Goal: Task Accomplishment & Management: Manage account settings

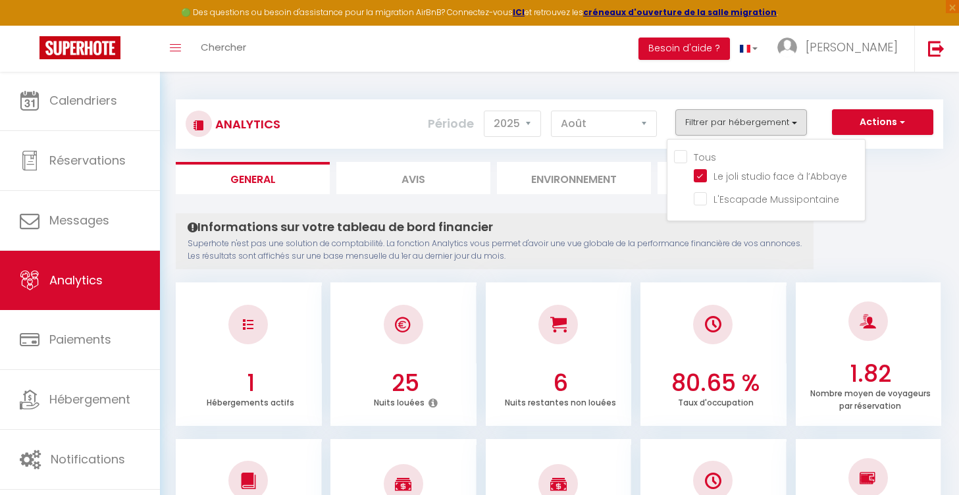
select select "2025"
select select "8"
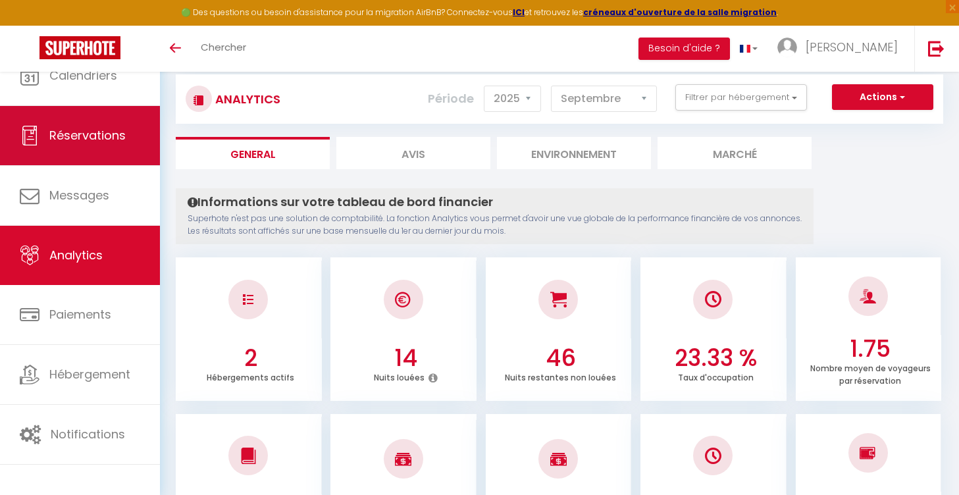
click at [66, 121] on link "Réservations" at bounding box center [80, 135] width 160 height 59
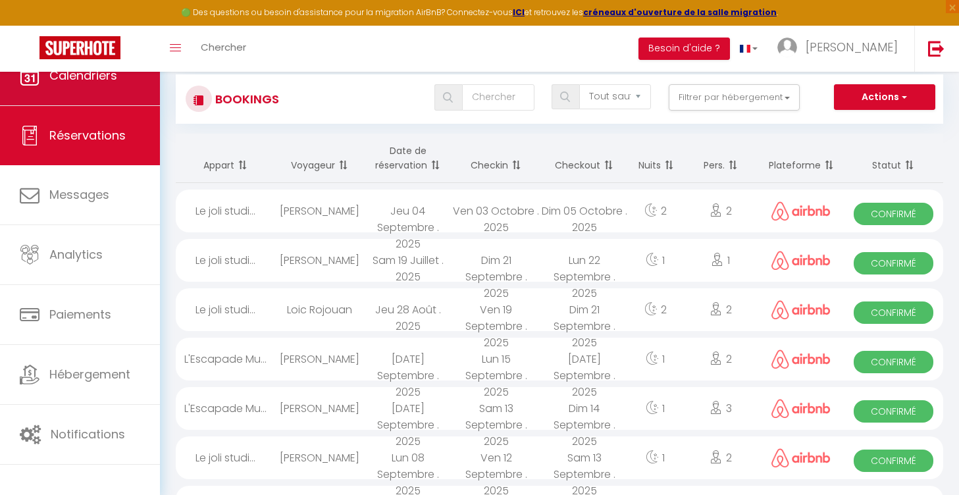
click at [73, 93] on link "Calendriers" at bounding box center [80, 75] width 160 height 59
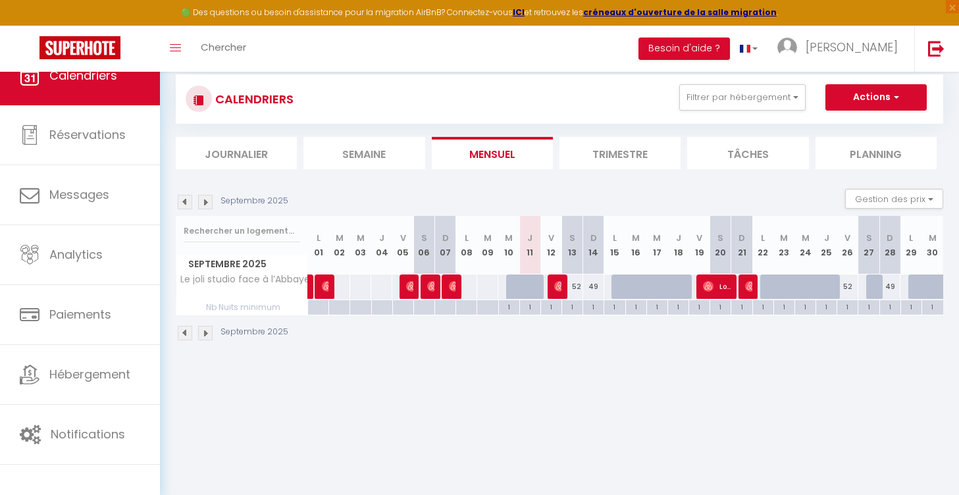
click at [70, 102] on link "Calendriers" at bounding box center [80, 75] width 160 height 59
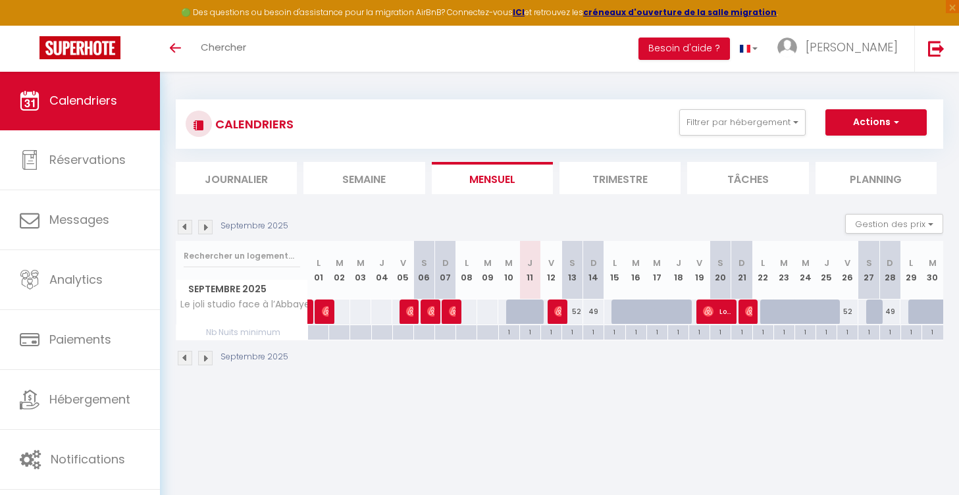
click at [431, 311] on img at bounding box center [432, 311] width 11 height 11
select select "OK"
select select "0"
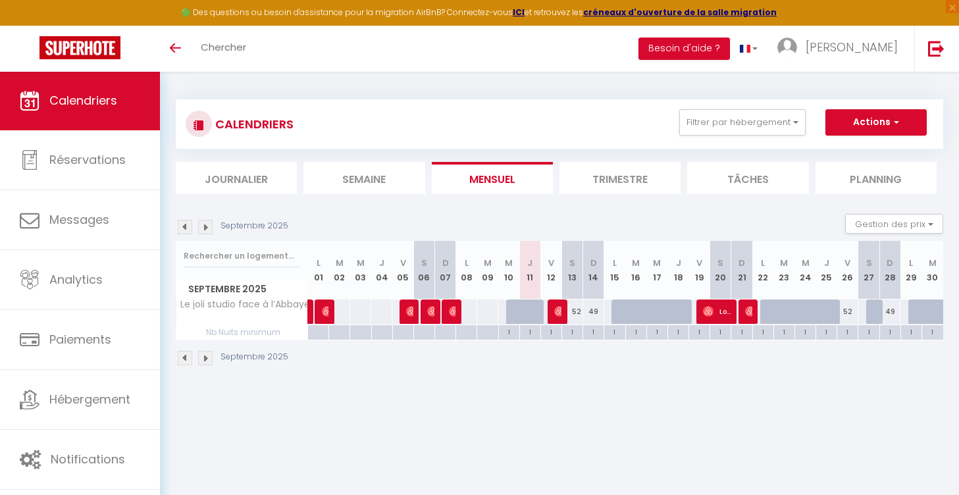
select select "1"
select select
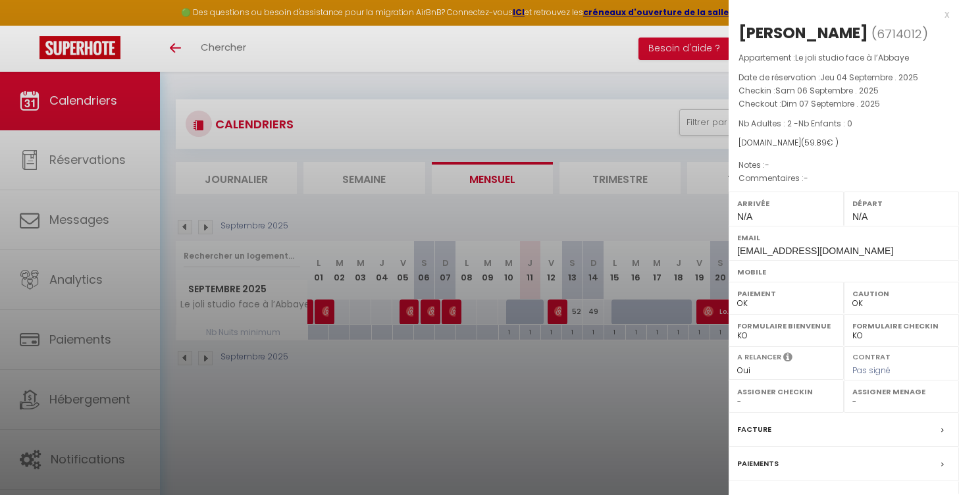
click at [943, 11] on div "x" at bounding box center [839, 15] width 221 height 16
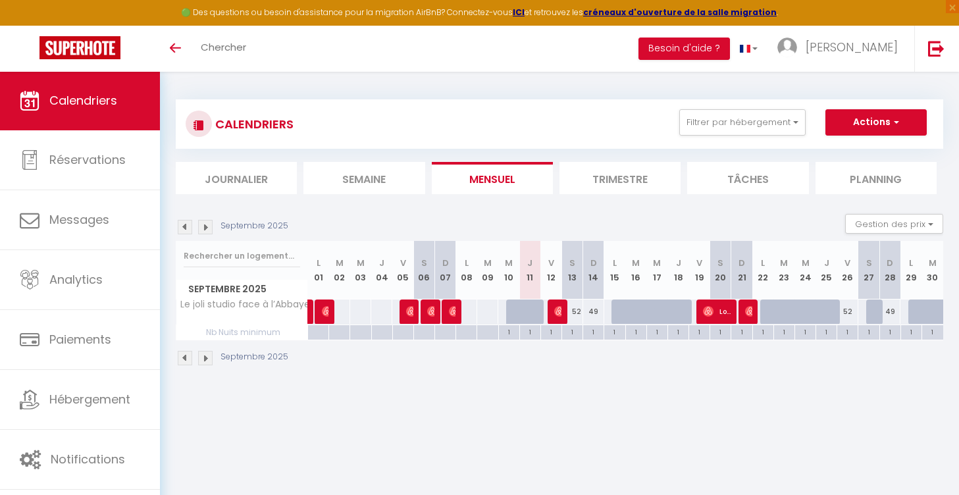
click at [530, 310] on div at bounding box center [537, 319] width 21 height 25
type input "49"
type input "Jeu 11 Septembre 2025"
type input "Ven 12 Septembre 2025"
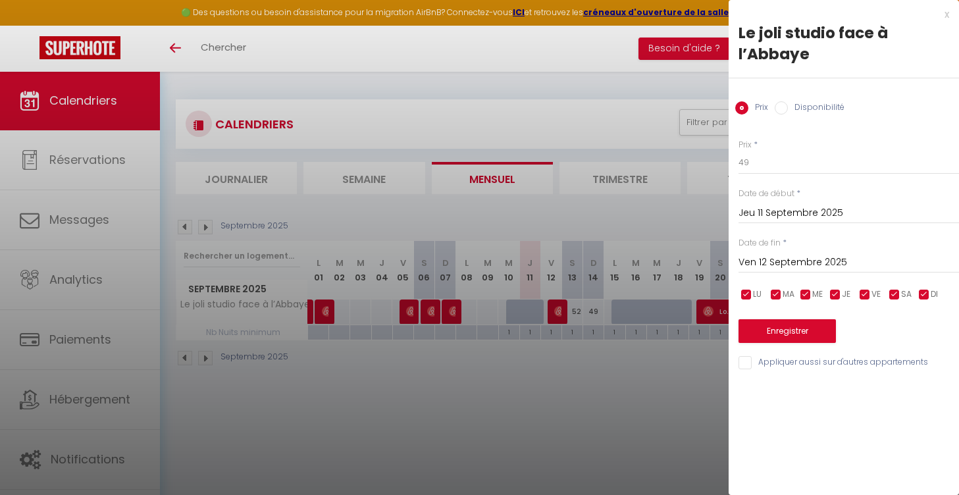
click at [784, 107] on input "Disponibilité" at bounding box center [781, 107] width 13 height 13
radio input "true"
click at [743, 103] on input "Prix" at bounding box center [741, 107] width 13 height 13
radio input "true"
radio input "false"
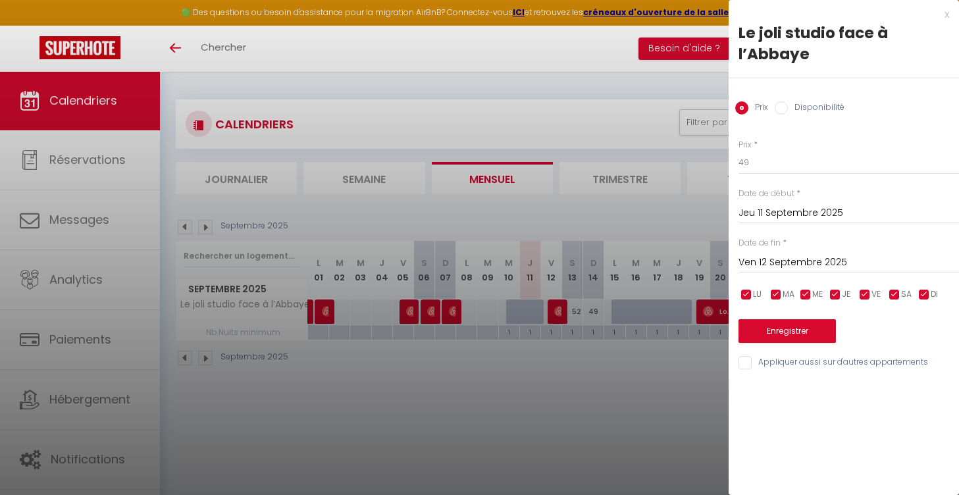
click at [674, 364] on div at bounding box center [479, 247] width 959 height 495
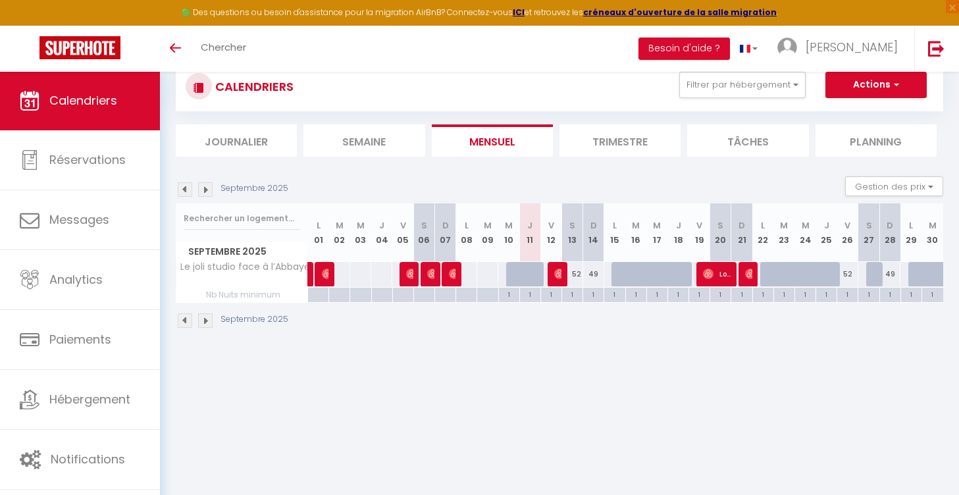
scroll to position [38, 0]
click at [625, 144] on li "Trimestre" at bounding box center [620, 140] width 121 height 32
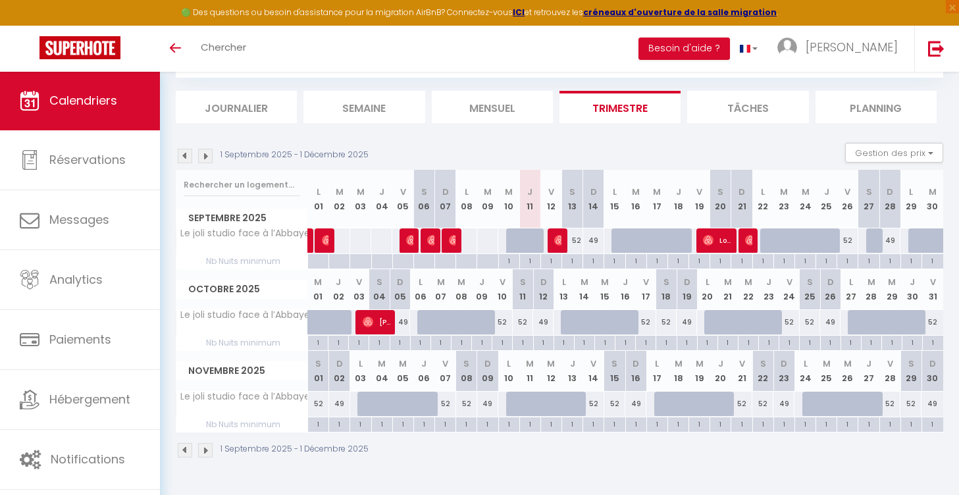
scroll to position [71, 0]
click at [723, 112] on li "Tâches" at bounding box center [747, 107] width 121 height 32
select select
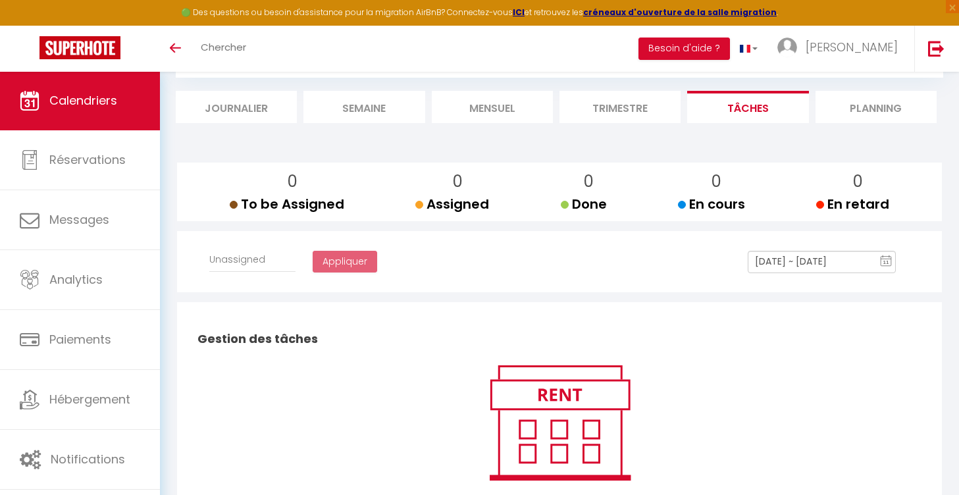
click at [618, 103] on li "Trimestre" at bounding box center [620, 107] width 121 height 32
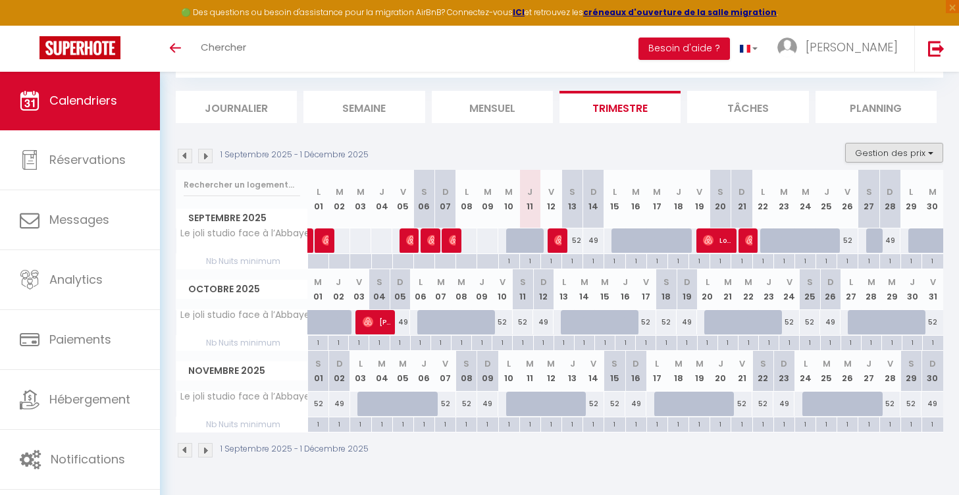
click at [896, 149] on button "Gestion des prix" at bounding box center [894, 153] width 98 height 20
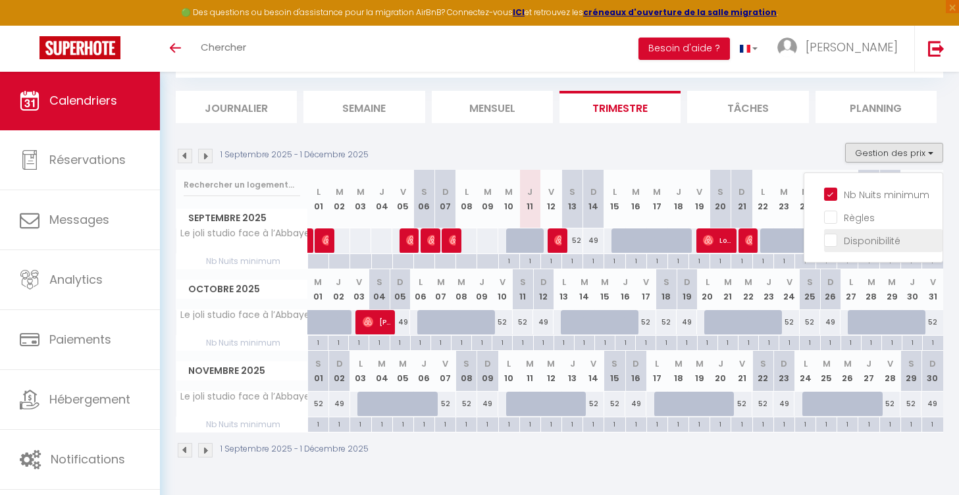
click at [830, 244] on input "Disponibilité" at bounding box center [883, 239] width 119 height 13
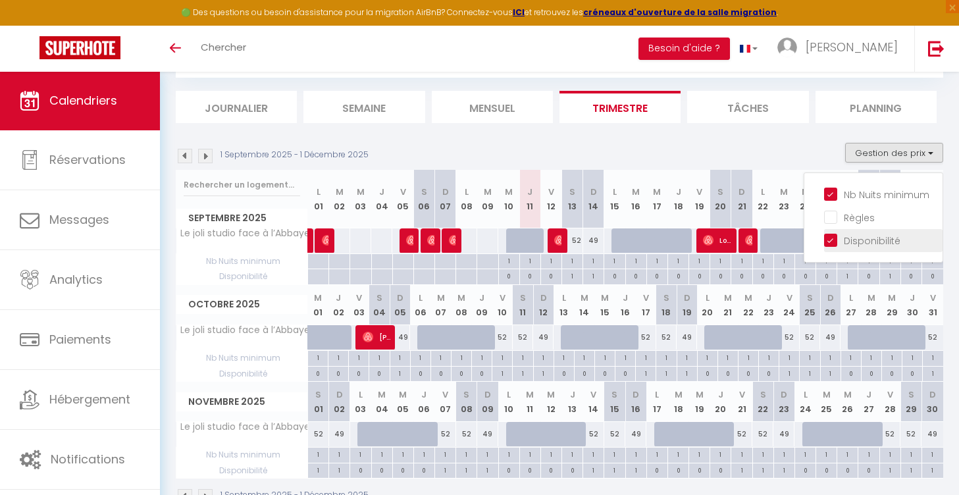
click at [830, 244] on input "Disponibilité" at bounding box center [883, 239] width 119 height 13
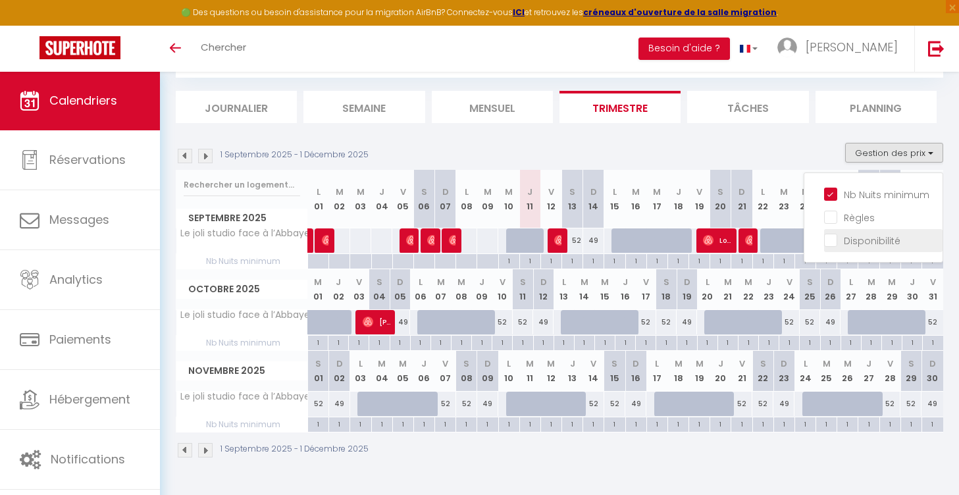
click at [830, 244] on input "Disponibilité" at bounding box center [883, 239] width 119 height 13
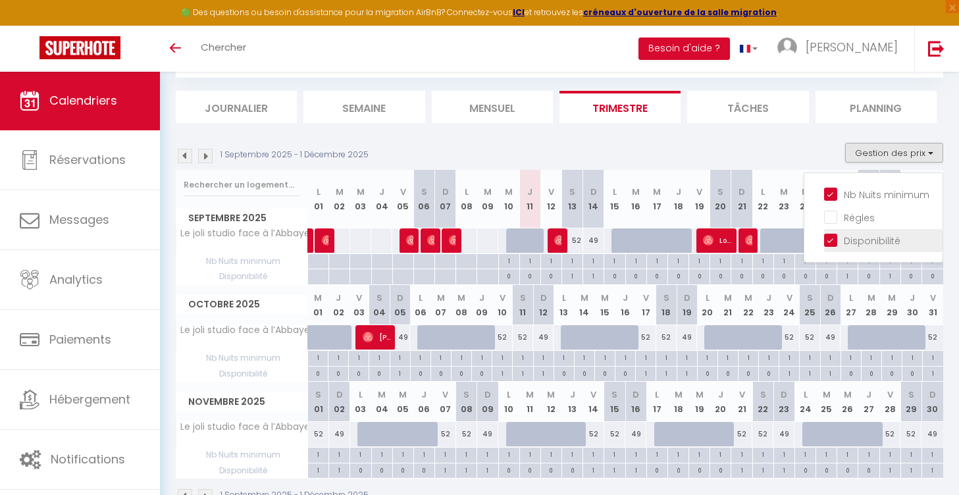
click at [830, 244] on input "Disponibilité" at bounding box center [883, 239] width 119 height 13
checkbox input "false"
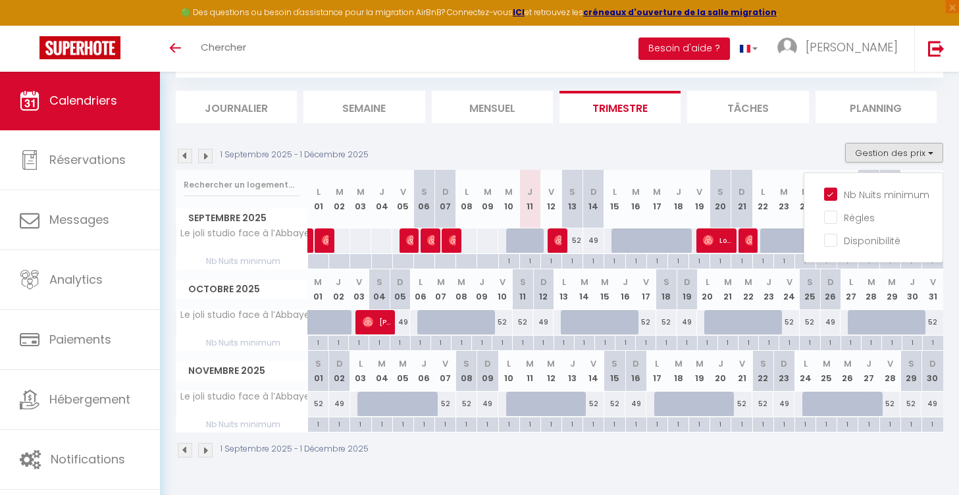
click at [817, 153] on div "1 Septembre 2025 - 1 Décembre 2025 Gestion des prix Nb Nuits minimum Règles Dis…" at bounding box center [560, 156] width 768 height 27
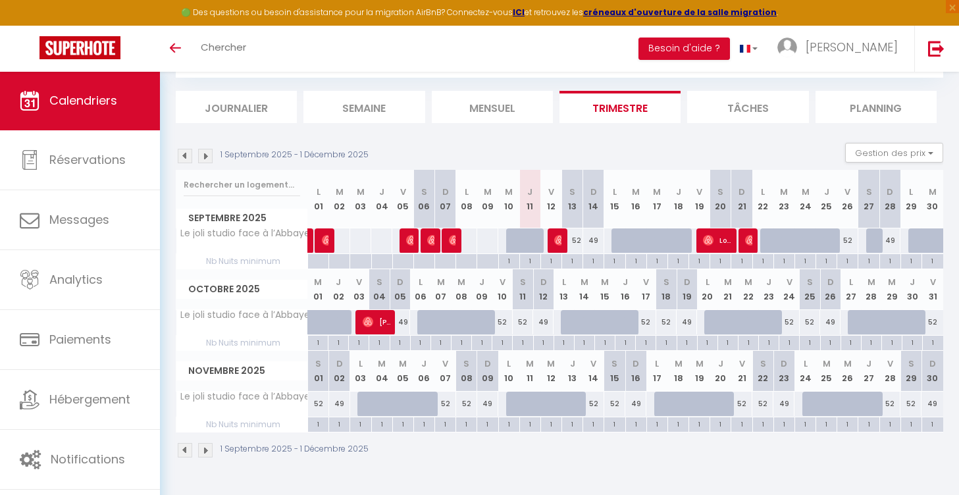
click at [747, 109] on li "Tâches" at bounding box center [747, 107] width 121 height 32
select select
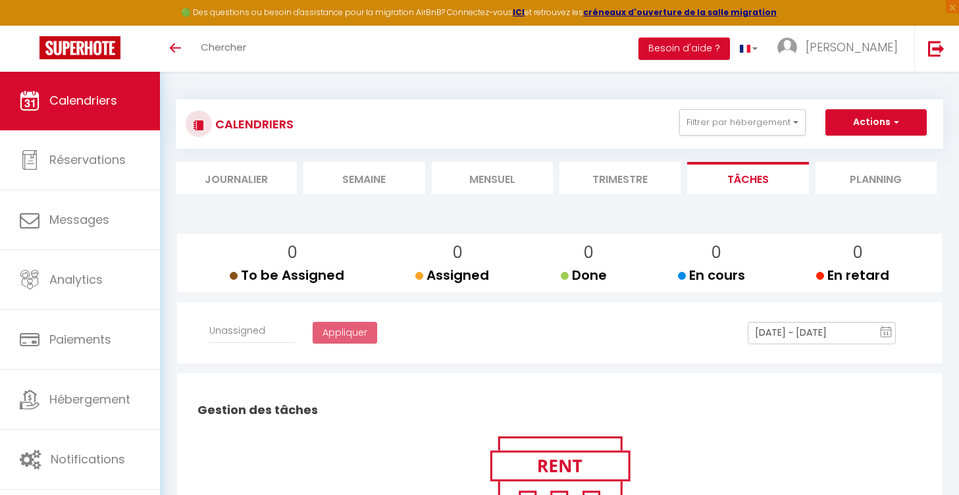
click at [851, 187] on li "Planning" at bounding box center [876, 178] width 121 height 32
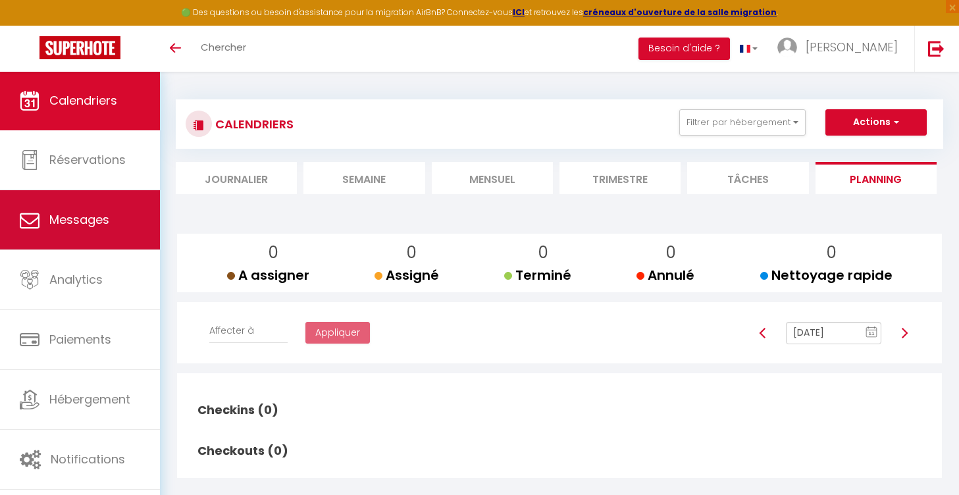
click at [78, 219] on span "Messages" at bounding box center [79, 219] width 60 height 16
select select "message"
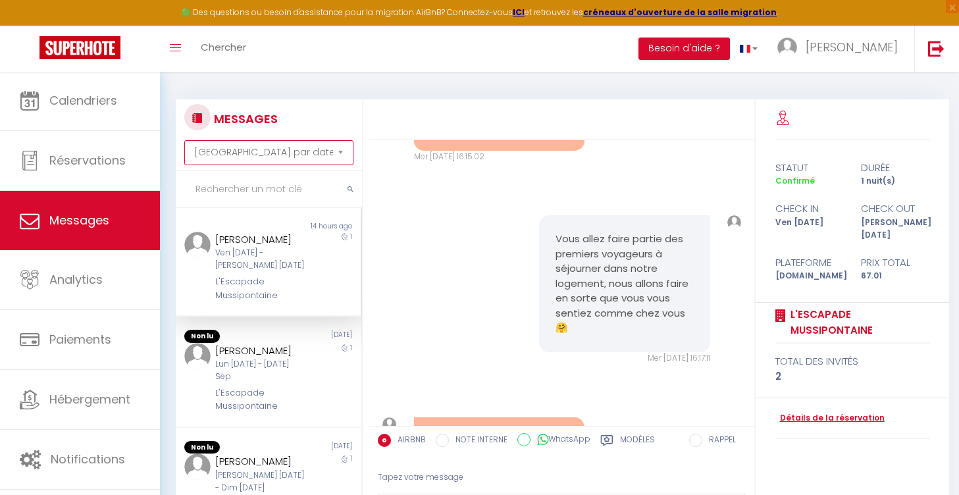
click at [814, 412] on link "Détails de la réservation" at bounding box center [830, 418] width 109 height 13
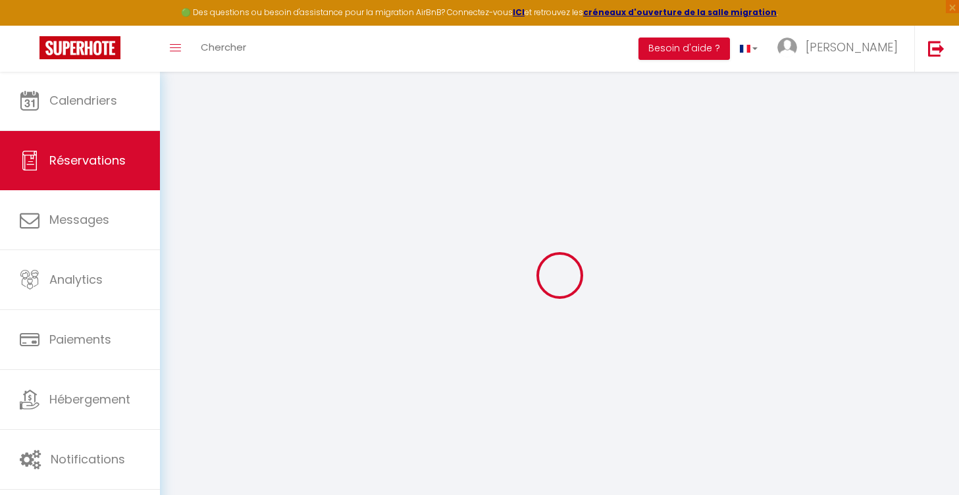
type input "Marion"
type input "Reynders"
type input "tn8oceceajil2wdkih9jygjmwuth@reply.superhote.com"
type input "+33766113845"
select select
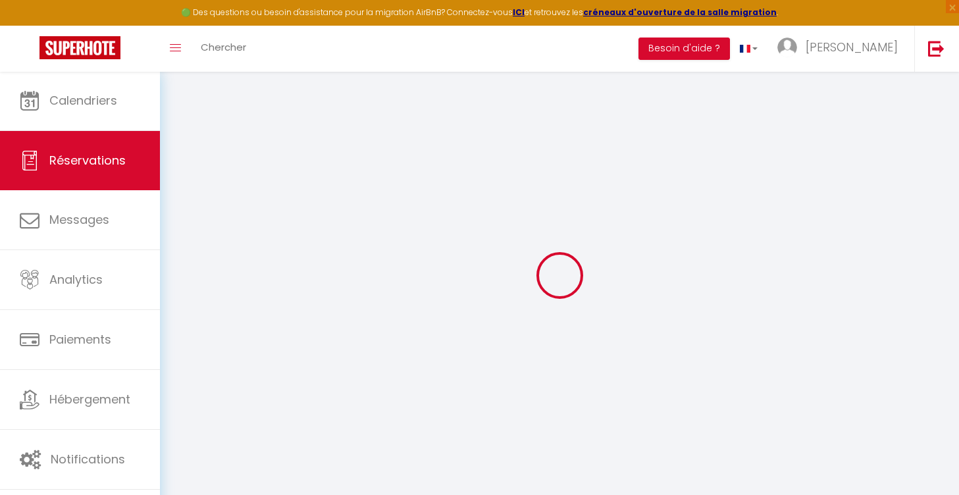
type input "2.38"
select select "76936"
select select "1"
select select
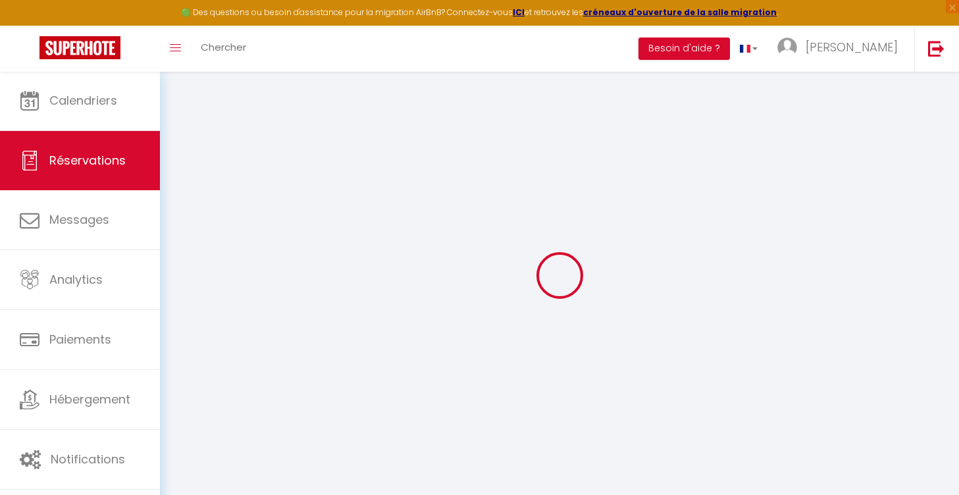
type input "2"
select select "12"
select select
type input "61"
checkbox input "false"
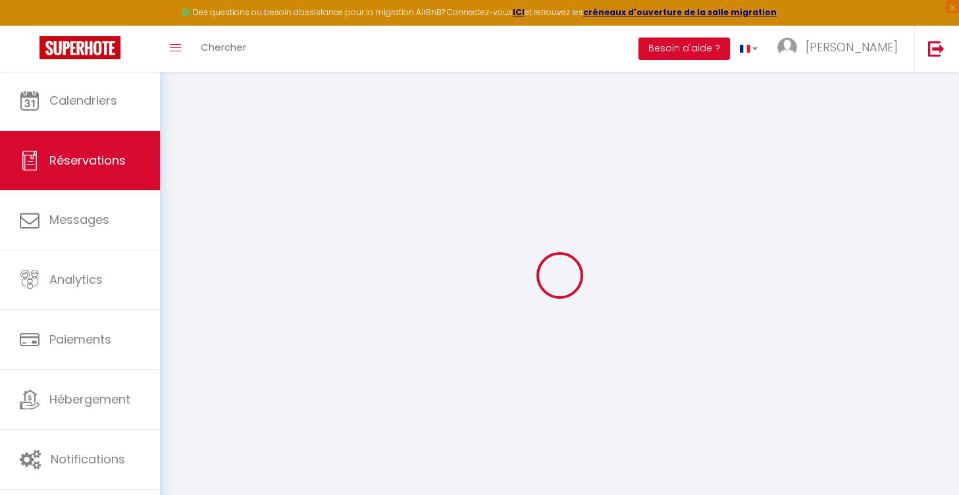
type input "0"
select select "1"
type input "0"
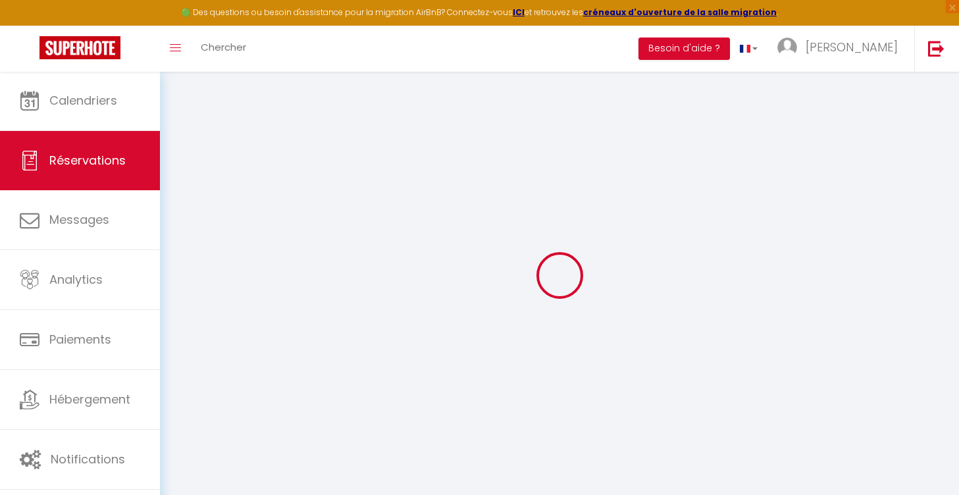
select select
select select "15"
checkbox input "false"
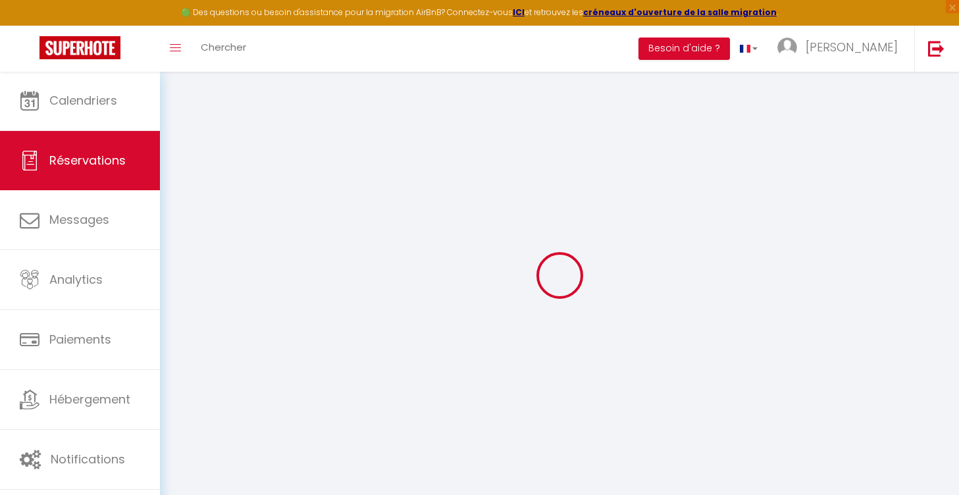
select select
checkbox input "false"
select select
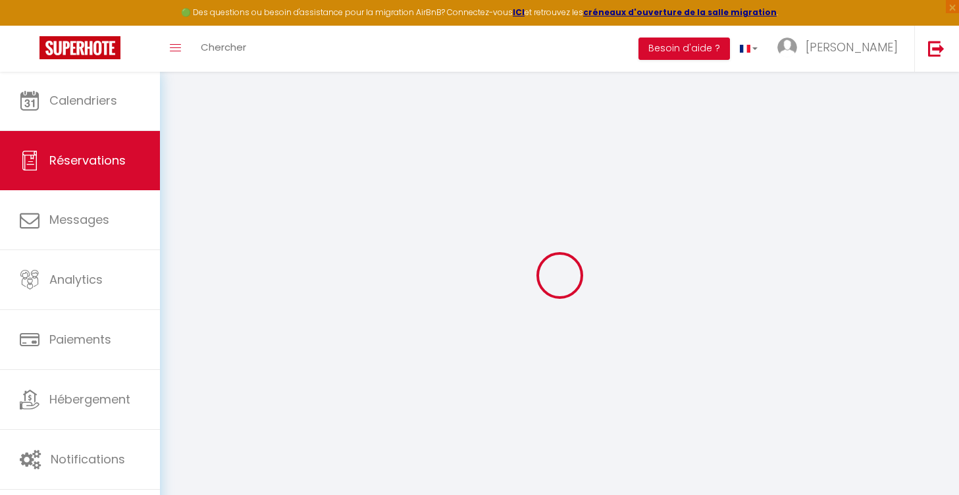
select select
checkbox input "false"
select select
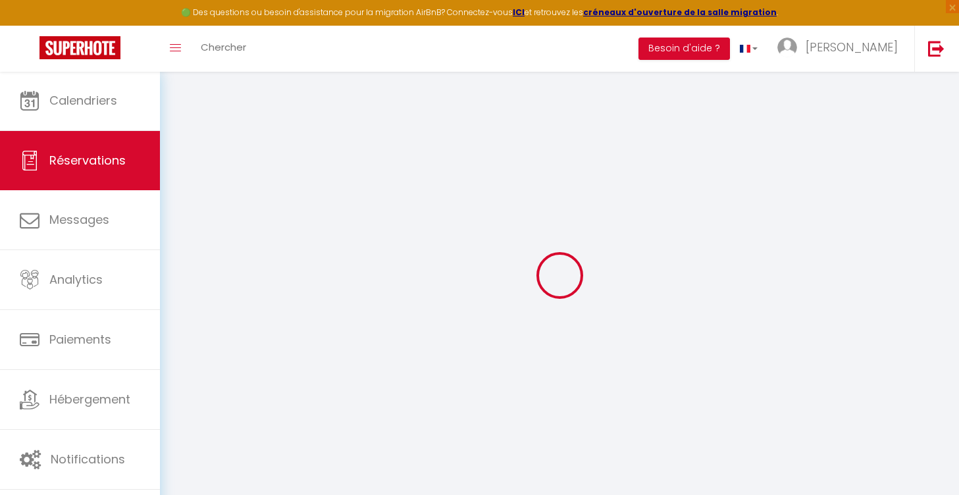
select select
checkbox input "false"
select select
type input "5"
type input "1.01"
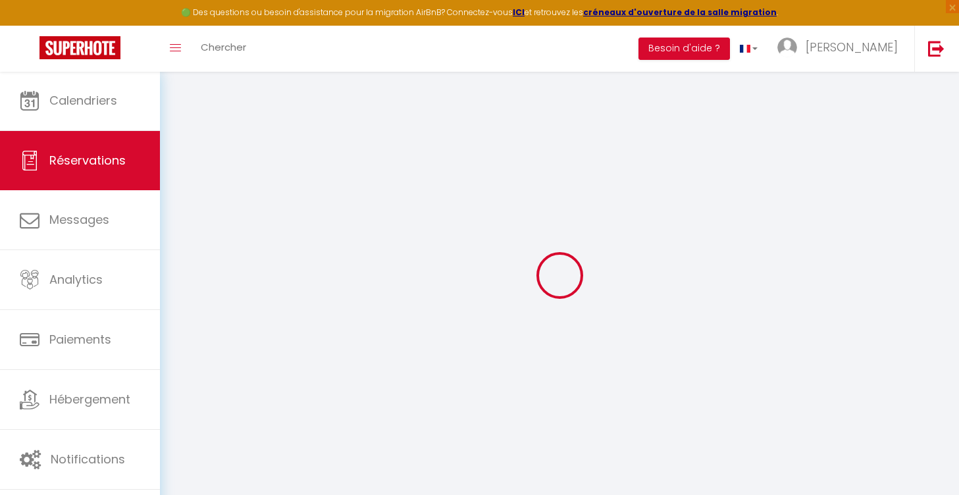
select select
checkbox input "false"
select select
checkbox input "false"
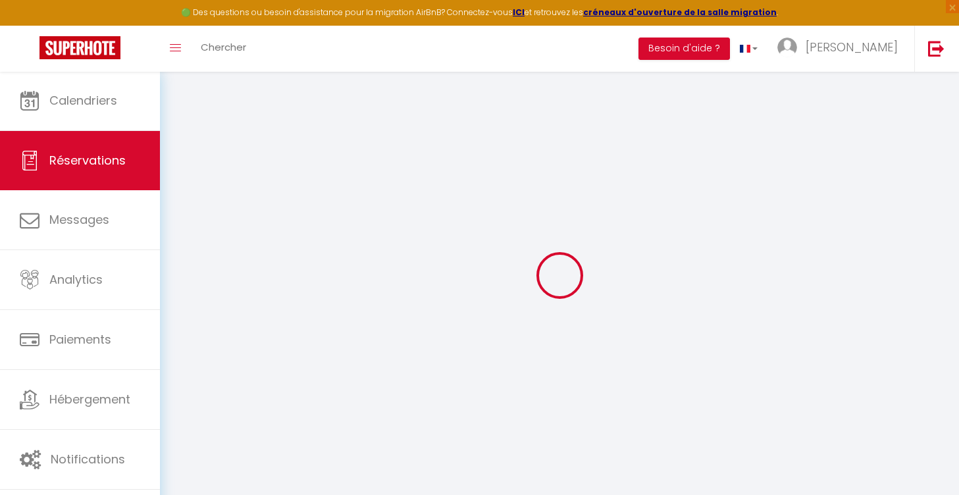
select select
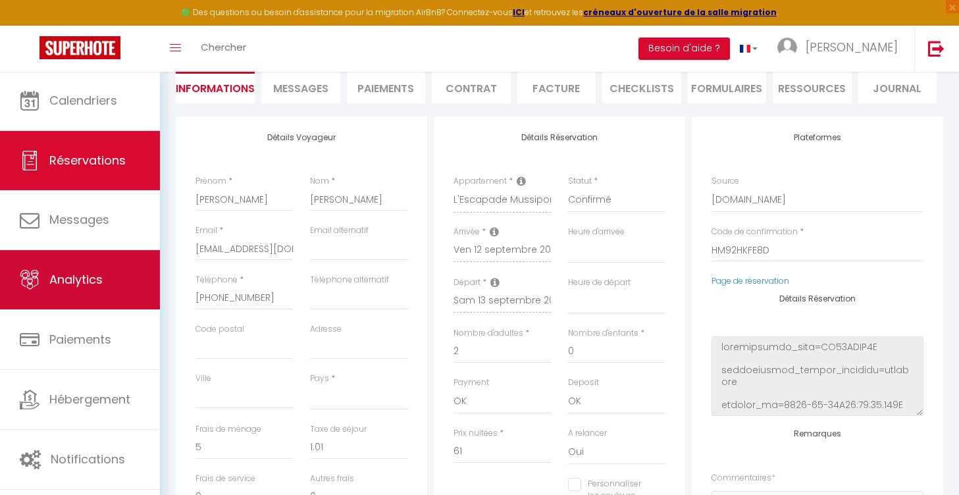
scroll to position [100, 0]
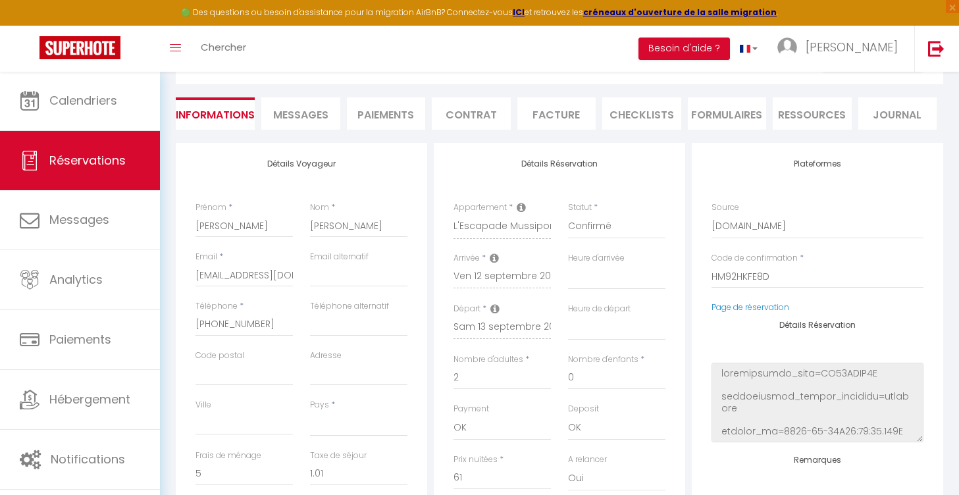
click at [295, 113] on span "Messages" at bounding box center [300, 114] width 55 height 15
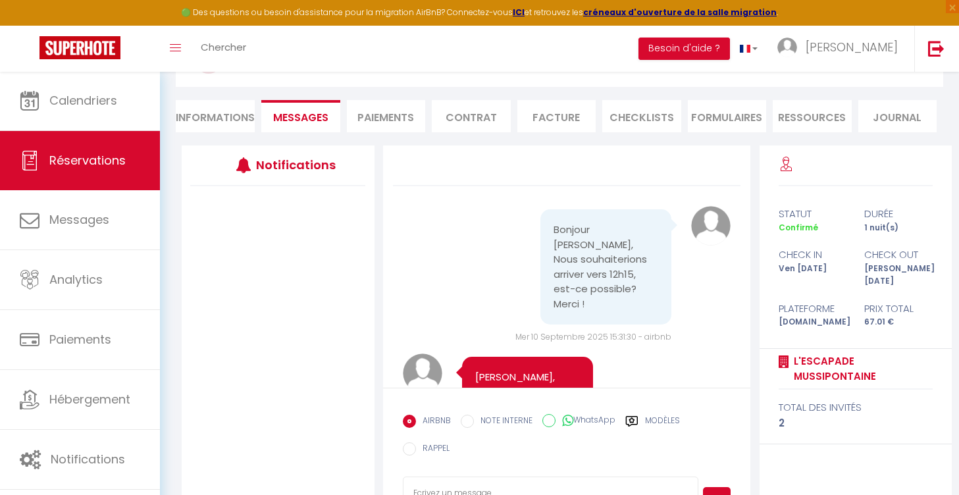
click at [393, 116] on li "Paiements" at bounding box center [386, 116] width 79 height 32
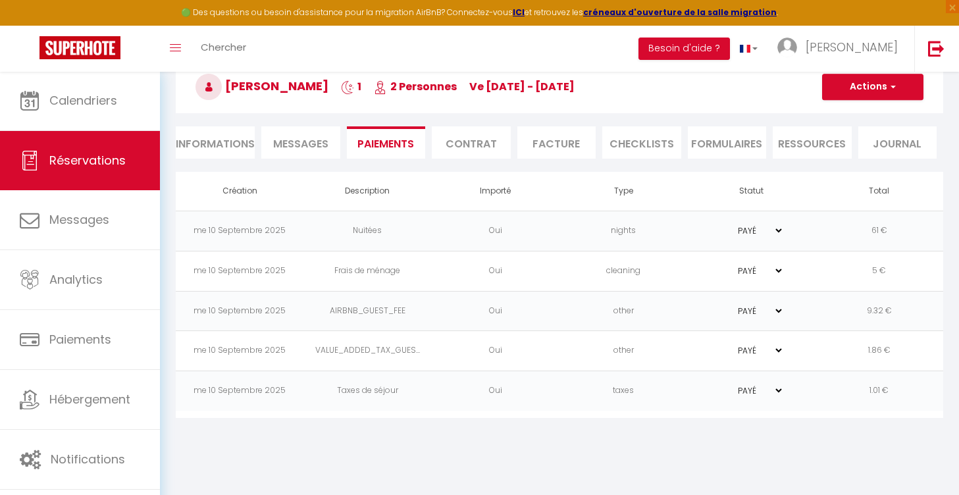
click at [464, 145] on li "Contrat" at bounding box center [471, 142] width 79 height 32
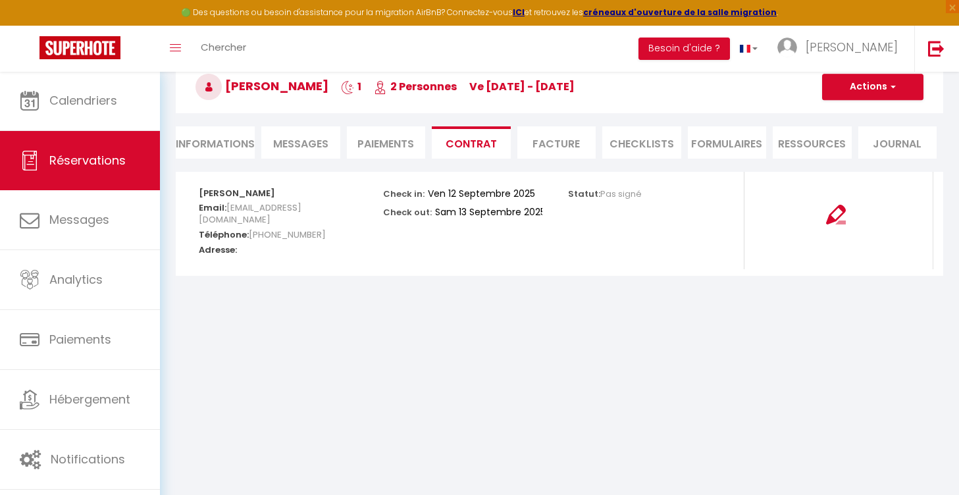
click at [561, 147] on li "Facture" at bounding box center [556, 142] width 79 height 32
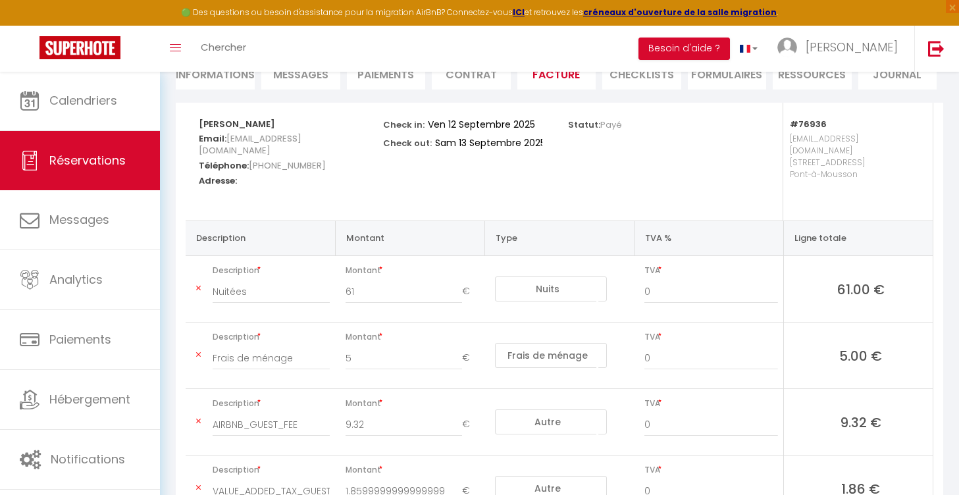
scroll to position [142, 0]
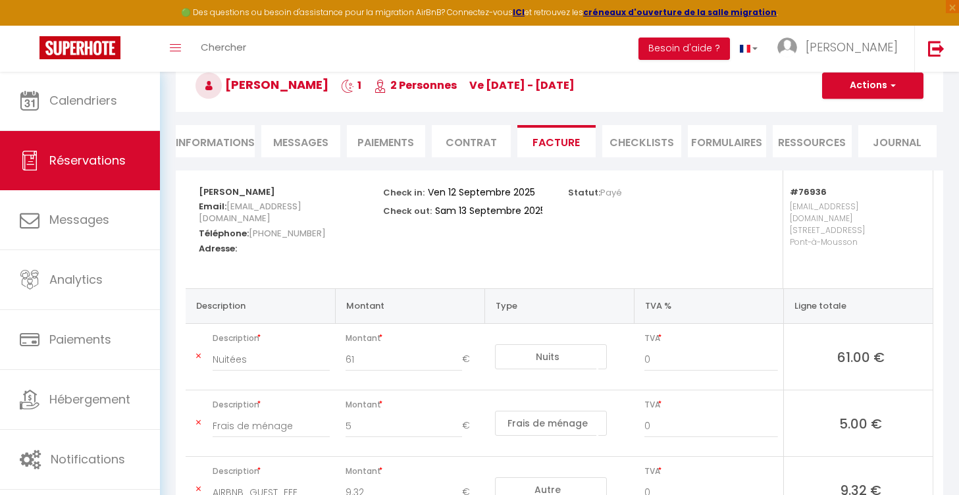
click at [640, 144] on li "CHECKLISTS" at bounding box center [641, 141] width 79 height 32
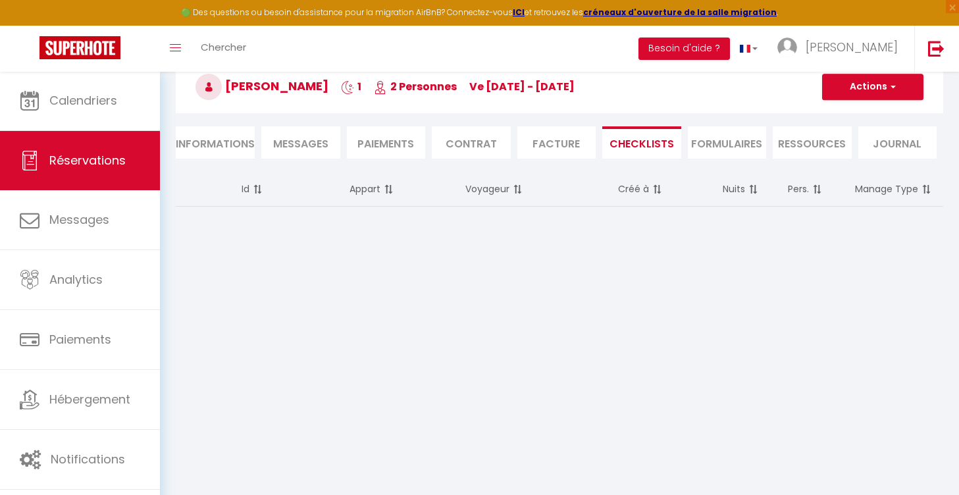
scroll to position [71, 0]
click at [726, 150] on li "FORMULAIRES" at bounding box center [727, 142] width 79 height 32
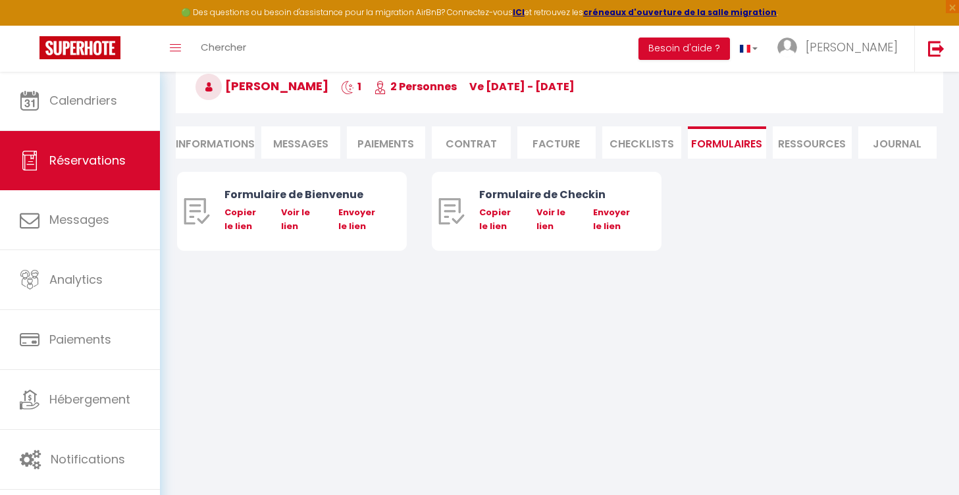
click at [799, 148] on li "Ressources" at bounding box center [812, 142] width 79 height 32
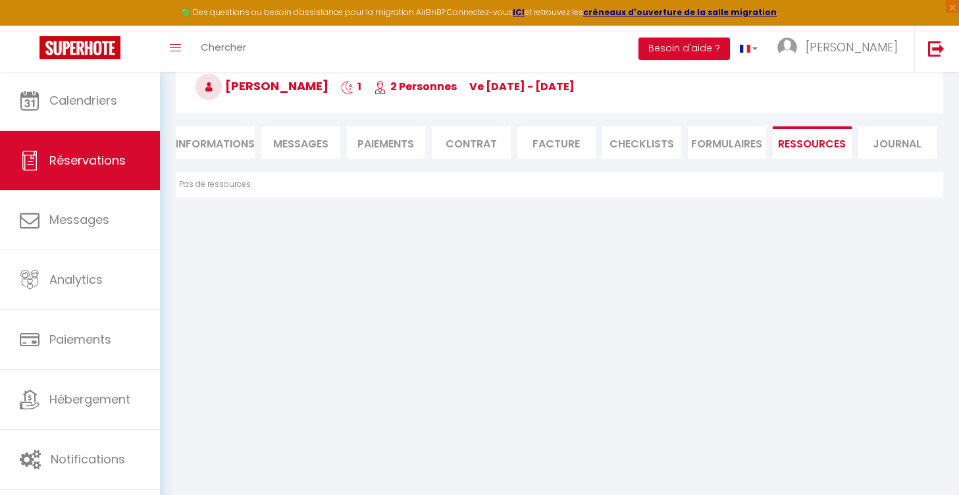
click at [879, 144] on li "Journal" at bounding box center [898, 142] width 79 height 32
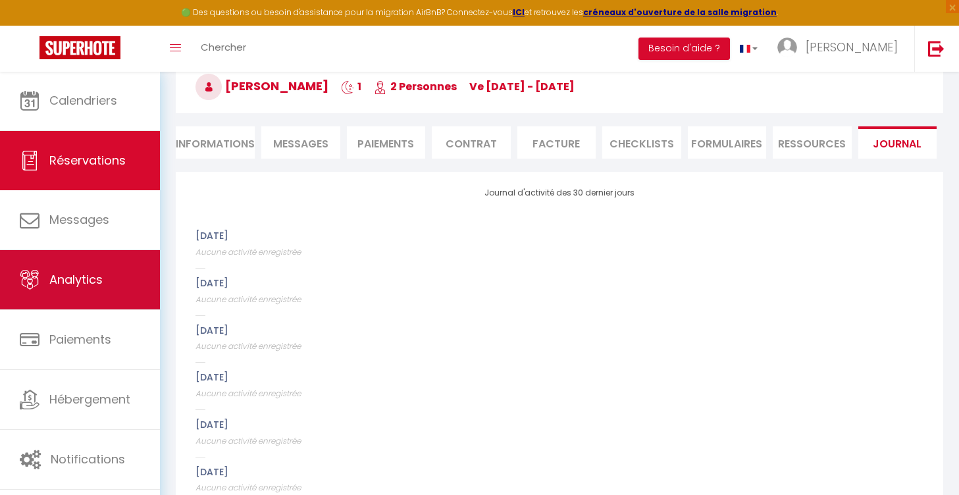
click at [68, 293] on link "Analytics" at bounding box center [80, 279] width 160 height 59
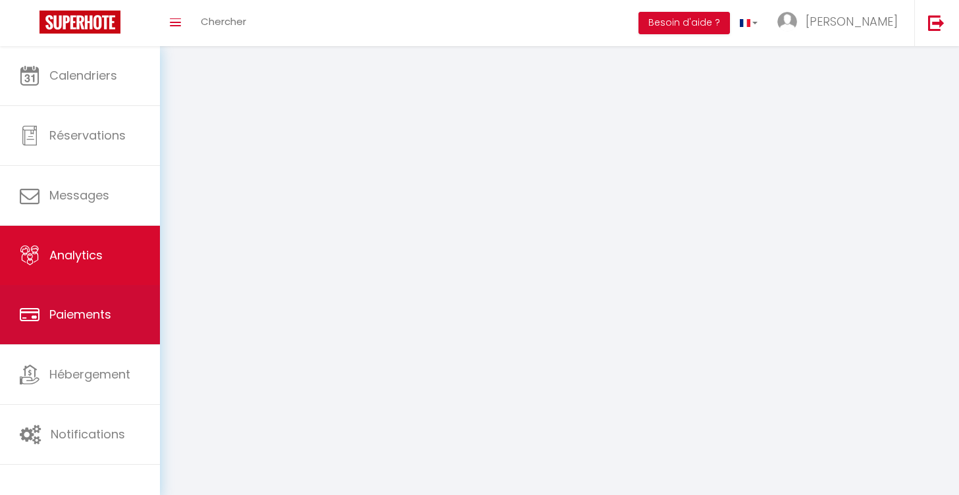
select select "2025"
select select "9"
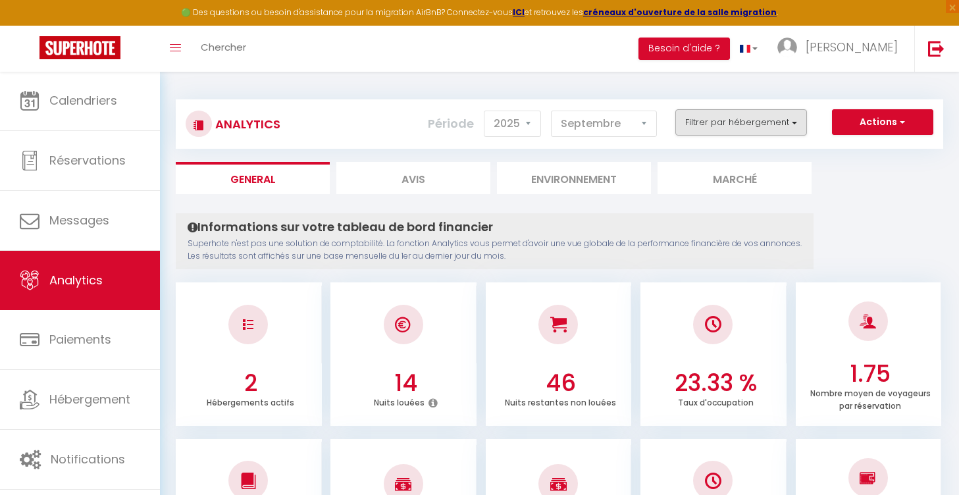
click at [749, 127] on button "Filtrer par hébergement" at bounding box center [742, 122] width 132 height 26
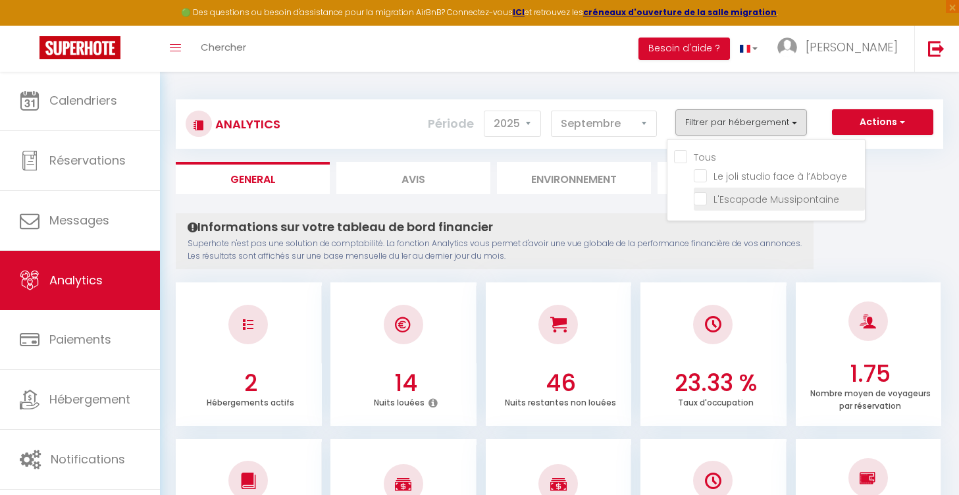
click at [710, 198] on Mussipontaine "checkbox" at bounding box center [779, 198] width 171 height 13
checkbox Mussipontaine "true"
checkbox l’Abbaye "false"
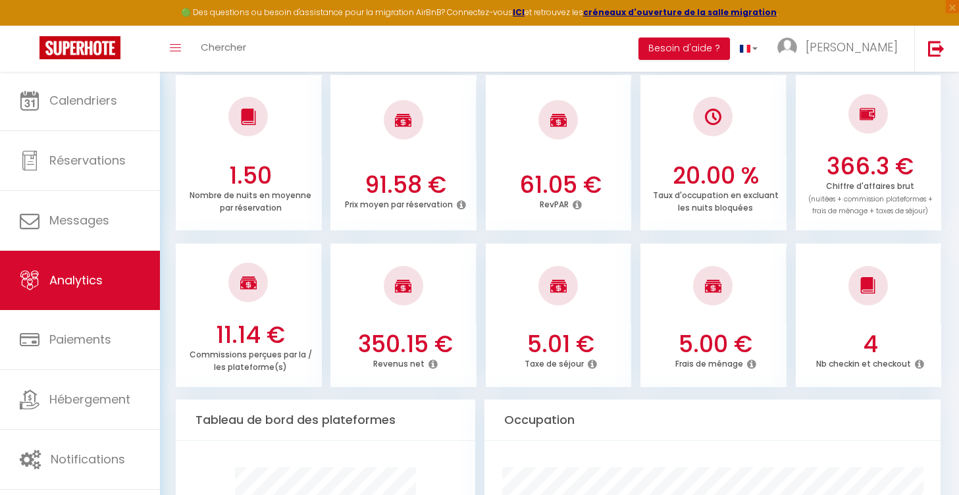
scroll to position [373, 0]
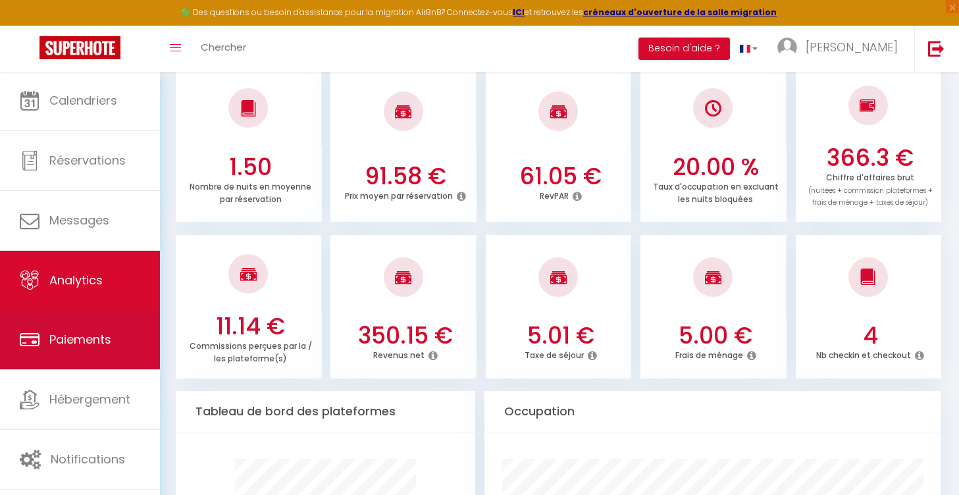
click at [97, 352] on link "Paiements" at bounding box center [80, 339] width 160 height 59
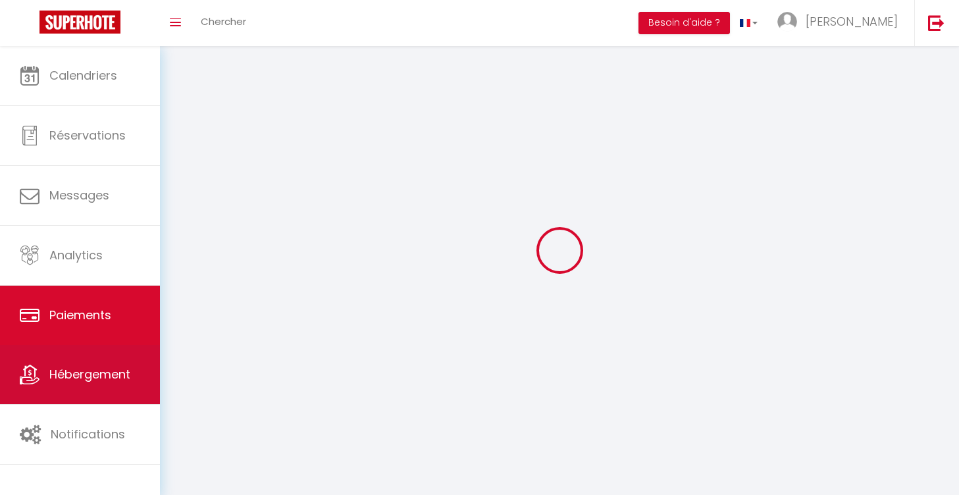
select select "2"
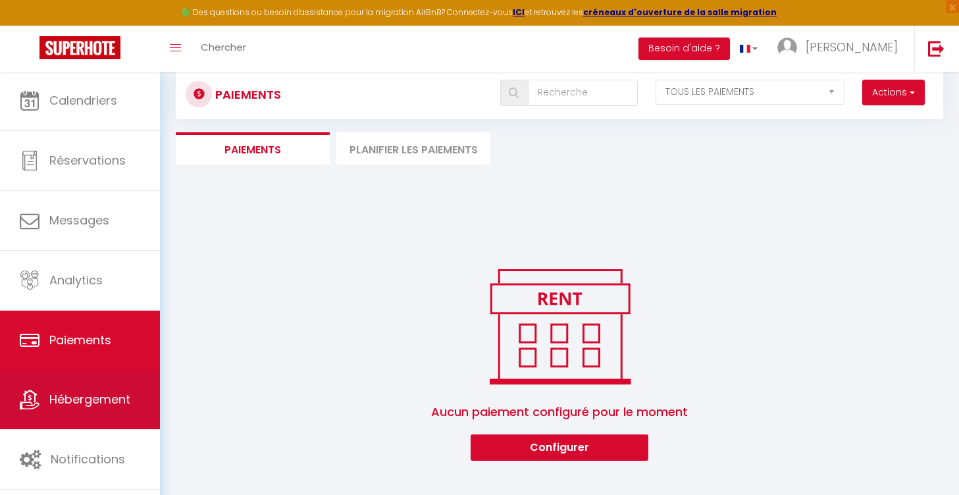
scroll to position [41, 0]
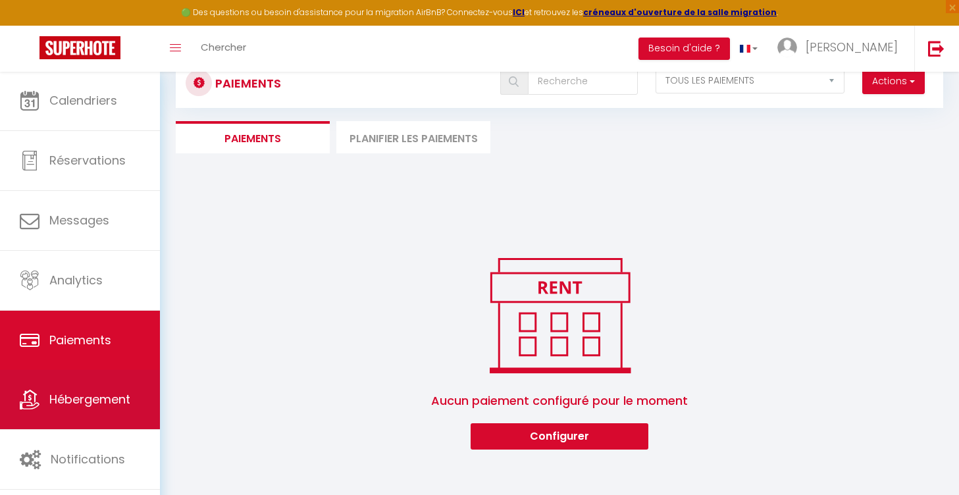
click at [76, 395] on span "Hébergement" at bounding box center [89, 399] width 81 height 16
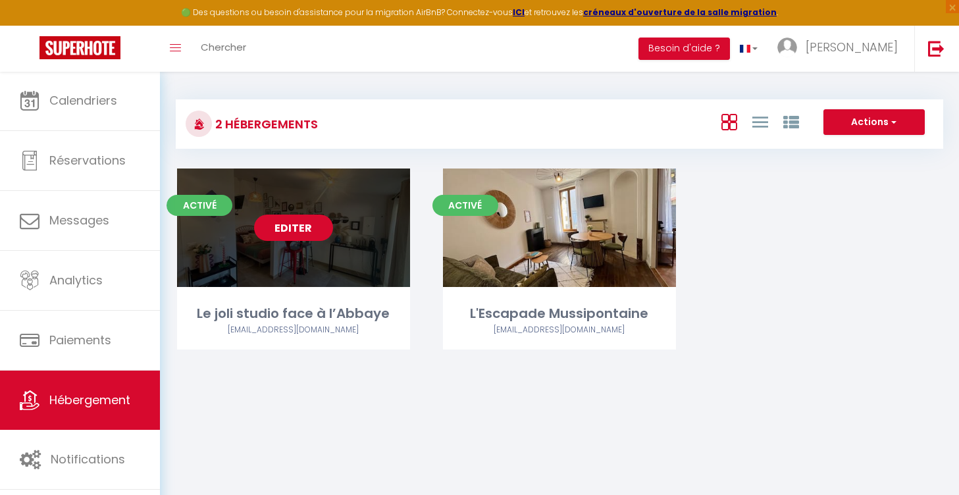
click at [296, 232] on link "Editer" at bounding box center [293, 228] width 79 height 26
select select "3"
select select "2"
select select "1"
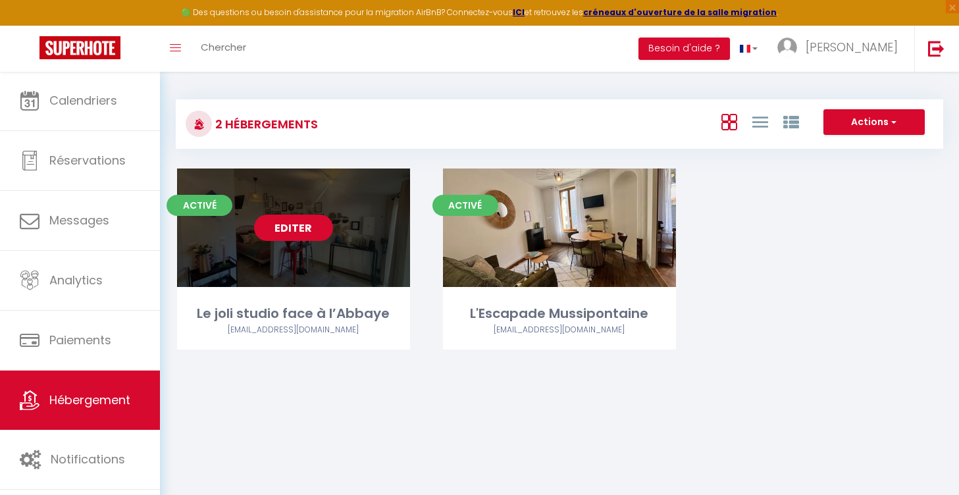
select select "28"
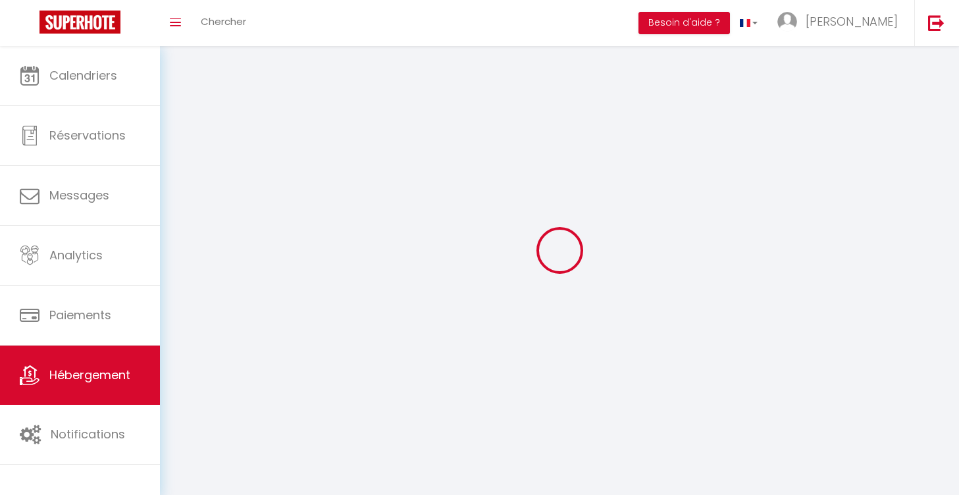
select select
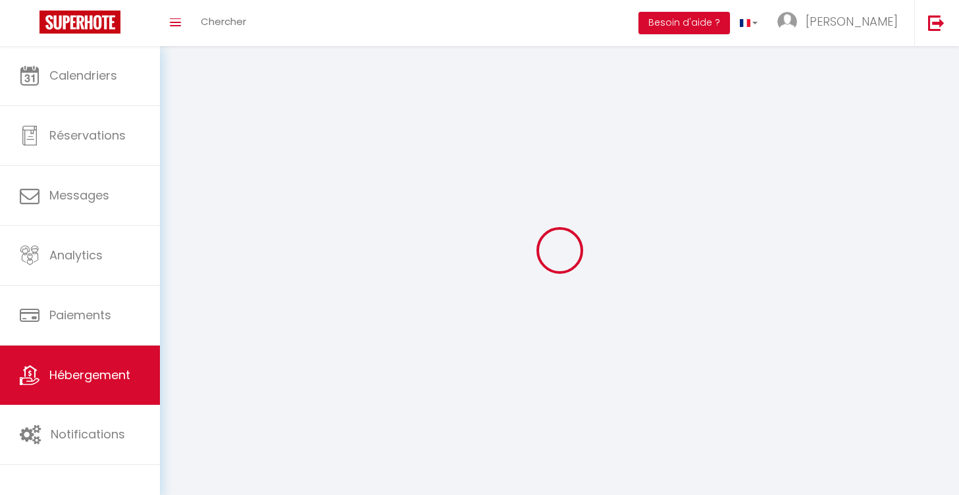
select select
checkbox input "false"
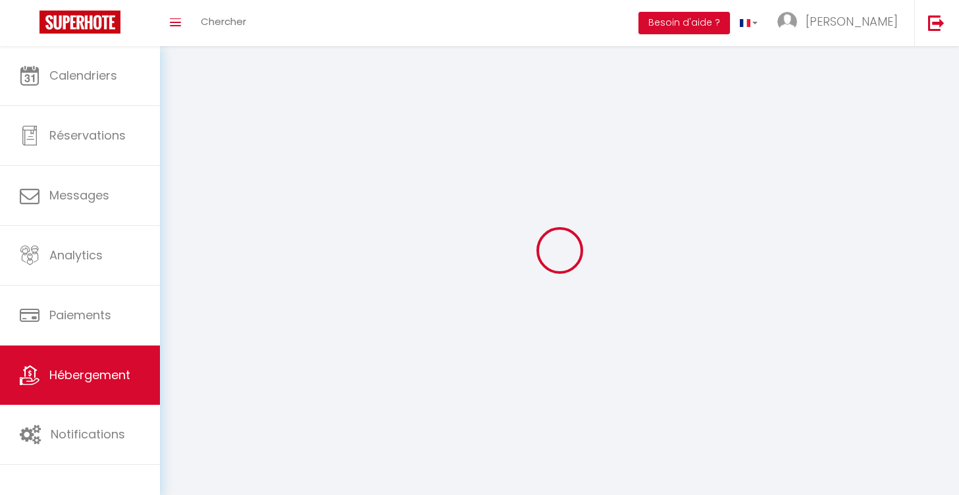
checkbox input "false"
select select
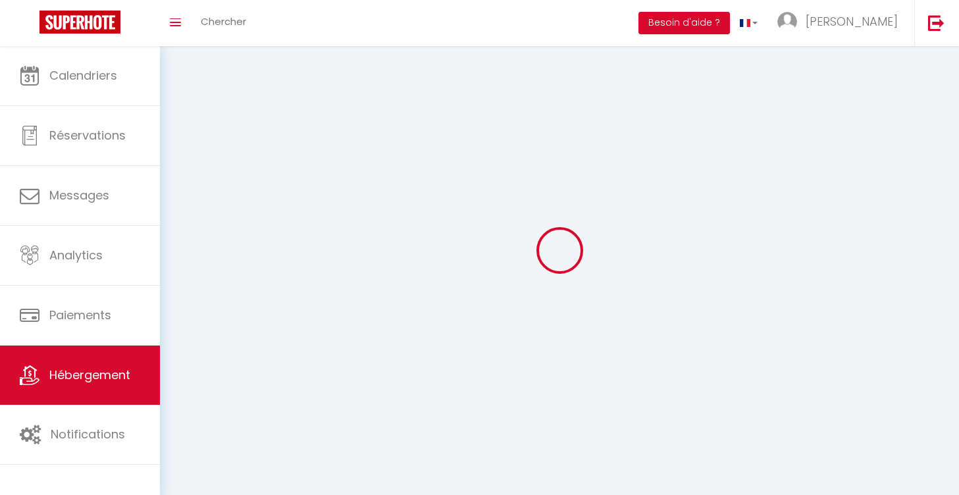
select select
checkbox input "false"
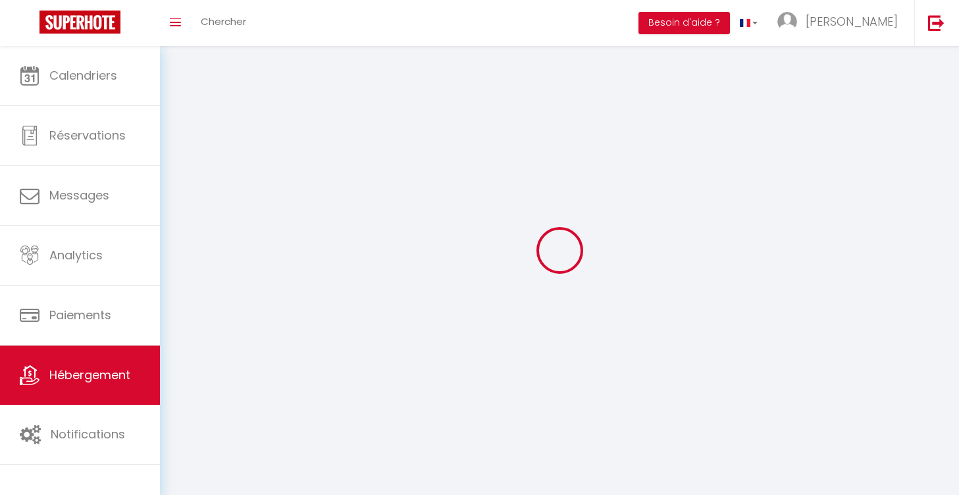
checkbox input "false"
select select
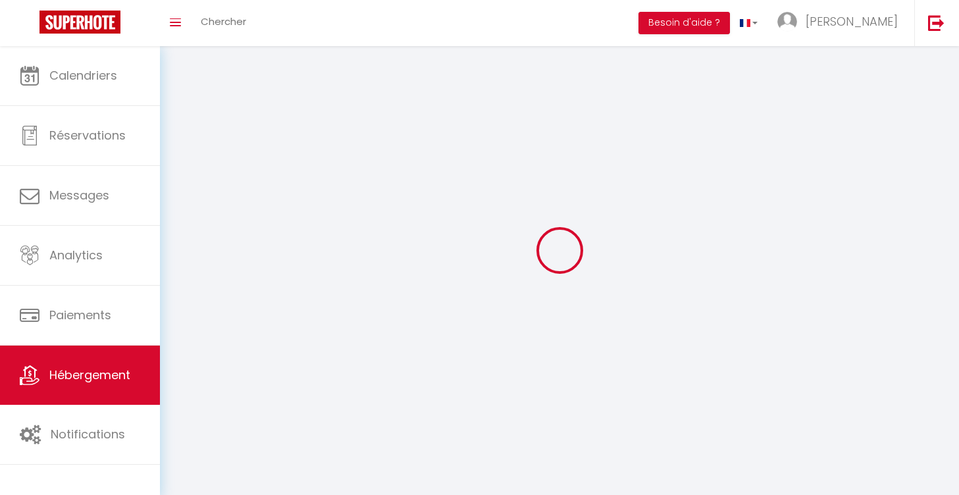
select select
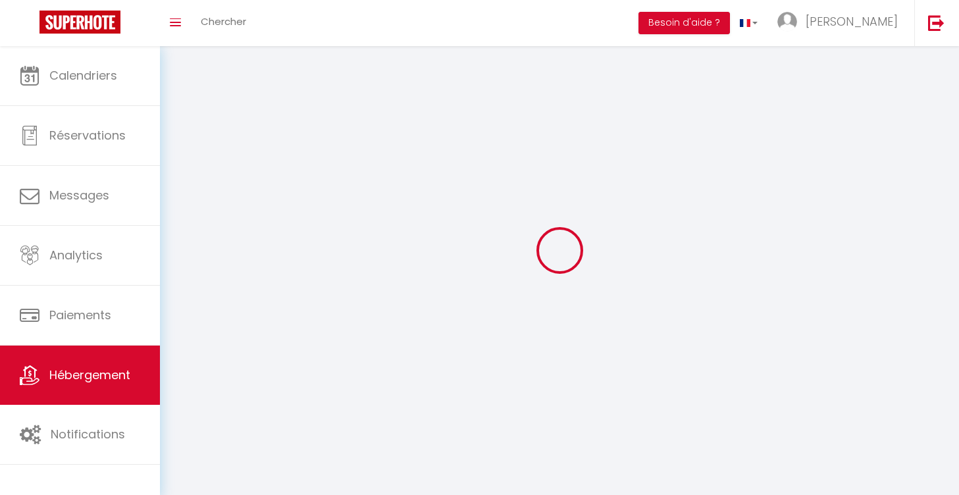
select select
checkbox input "false"
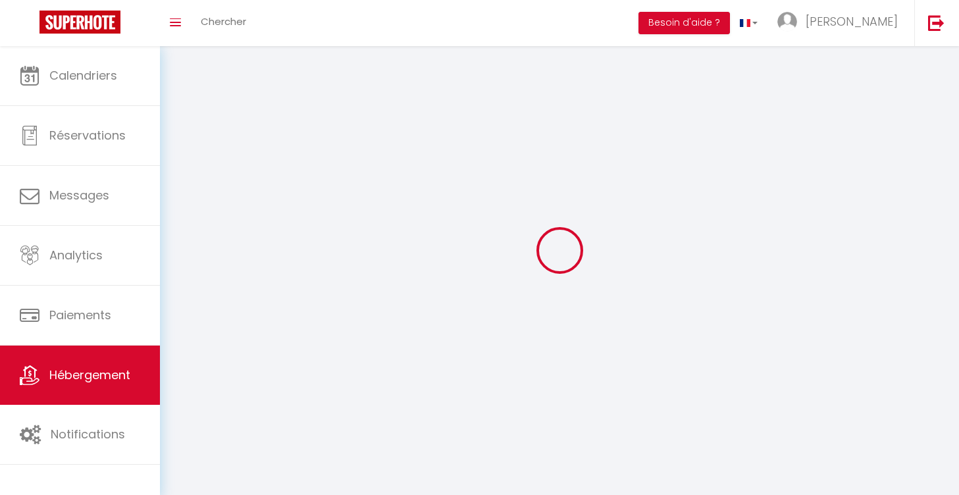
select select
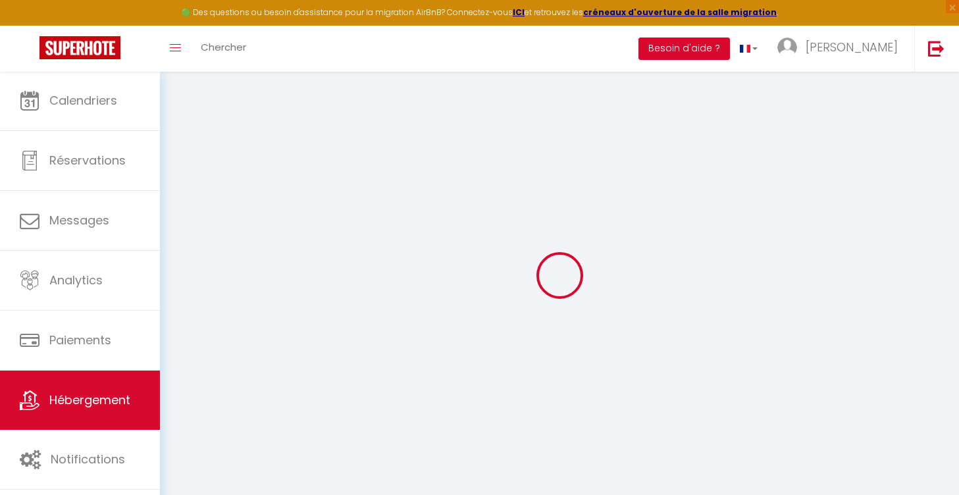
select select
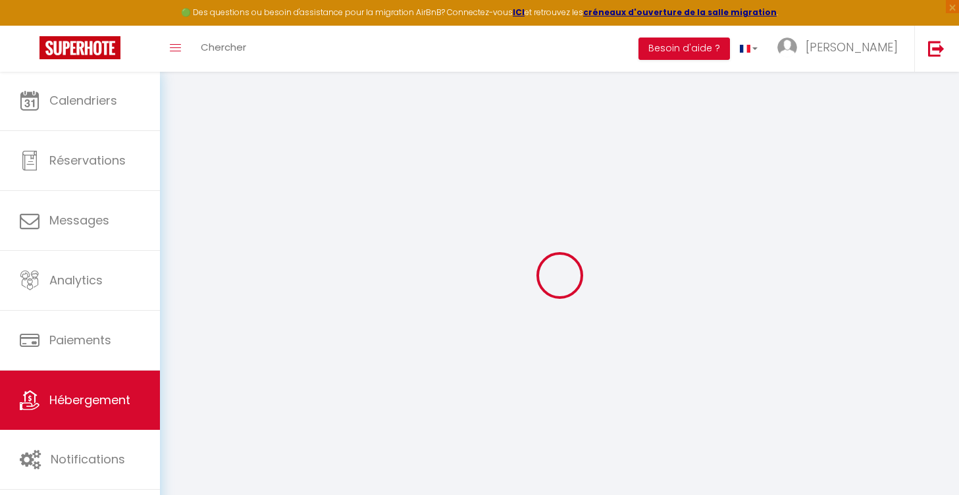
select select
checkbox input "false"
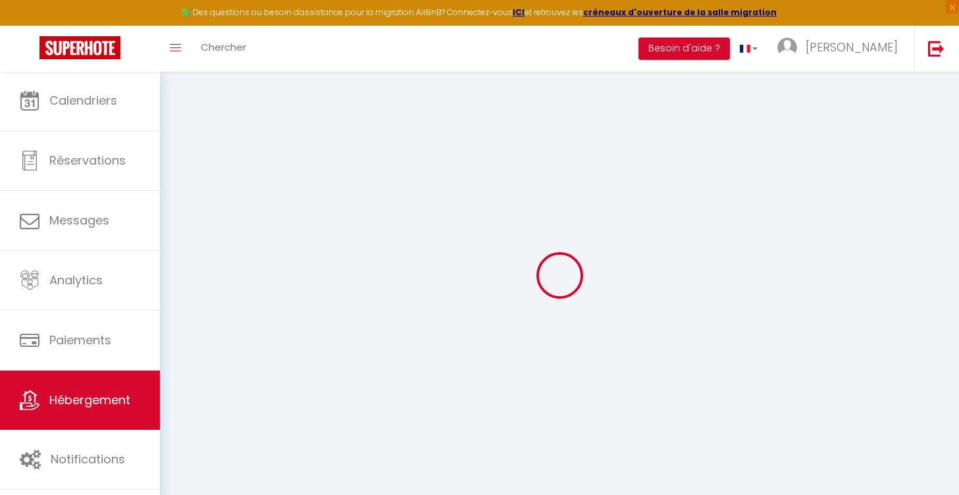
select select
type input "Le joli studio face à l’Abbaye"
select select "2"
select select "0"
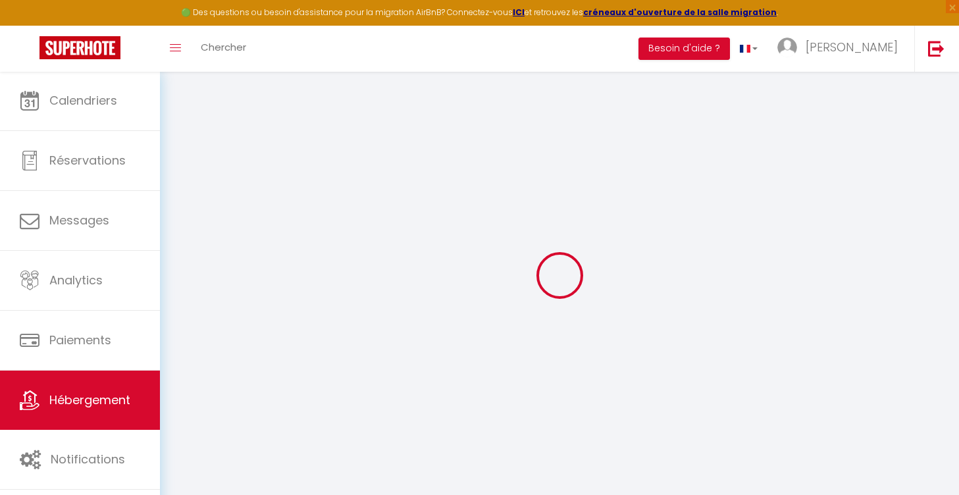
type input "49"
type input "5"
select select
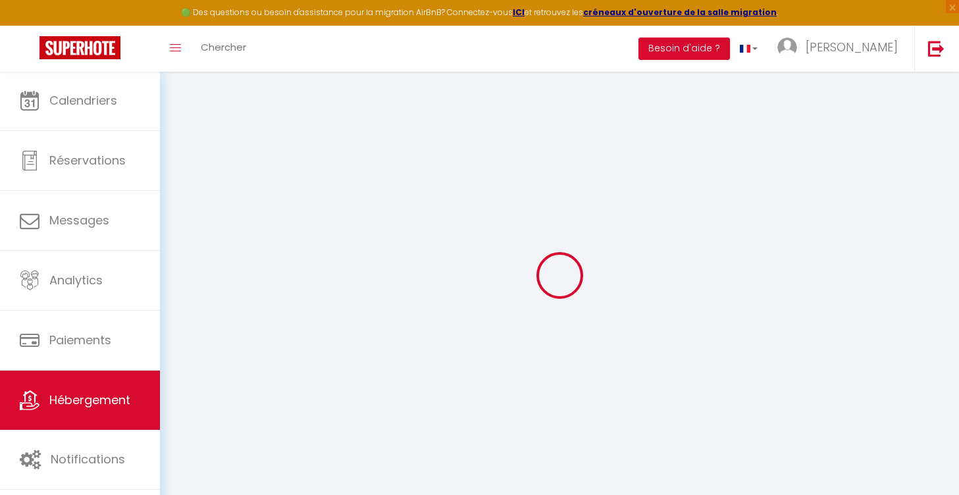
select select
type input "182 Rue Marguerite d'Anjou"
type input "54700"
type input "Pont-à-Mousson"
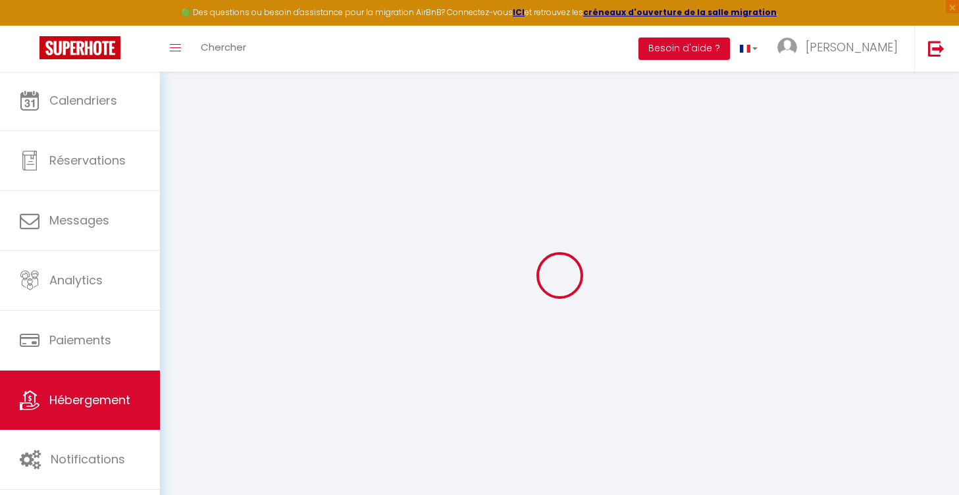
type input "[EMAIL_ADDRESS][DOMAIN_NAME]"
select select
checkbox input "false"
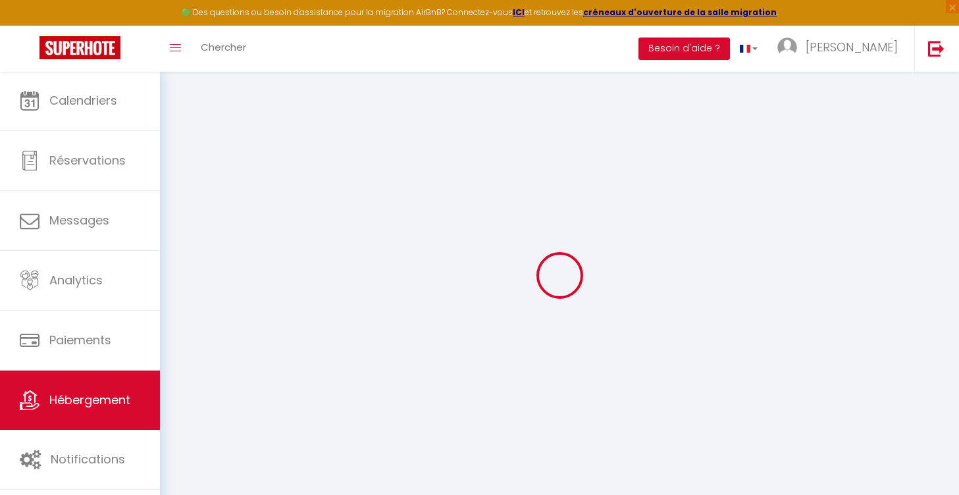
checkbox input "false"
select select
type input "0"
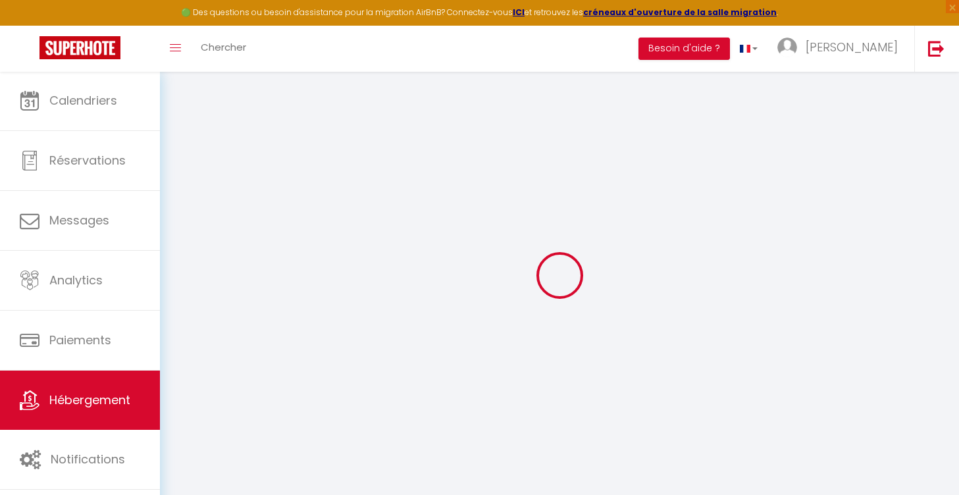
type input "0"
select select
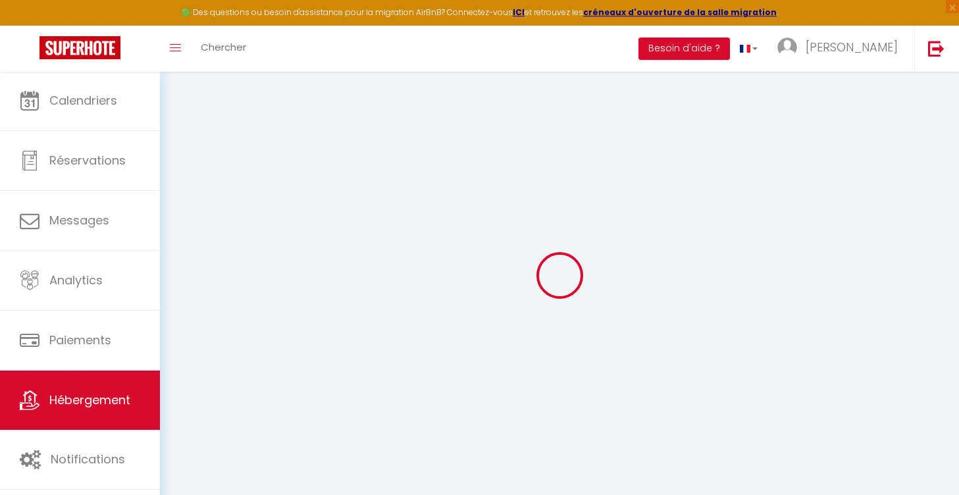
select select
checkbox input "false"
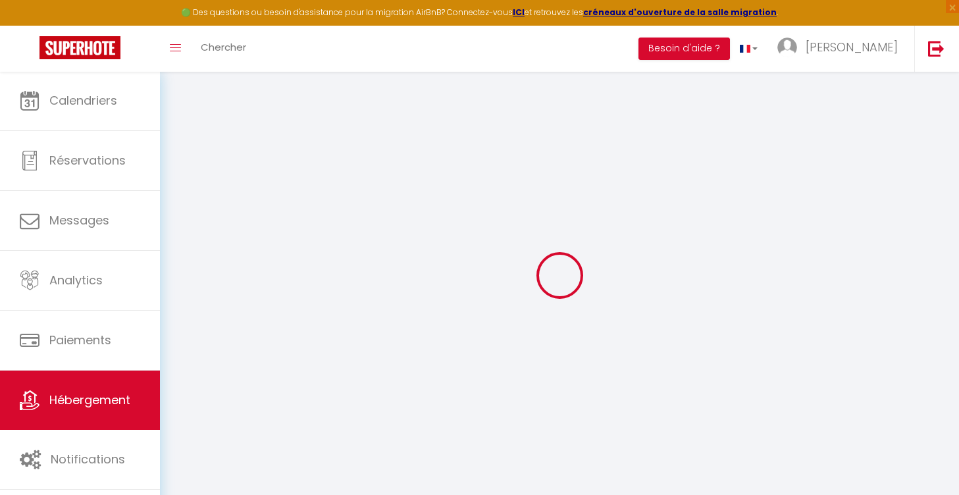
checkbox input "false"
select select
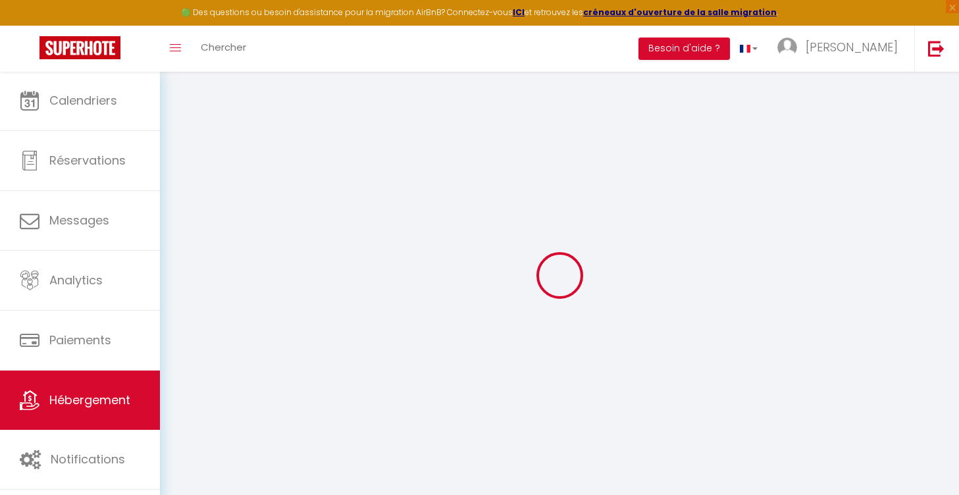
select select
checkbox input "false"
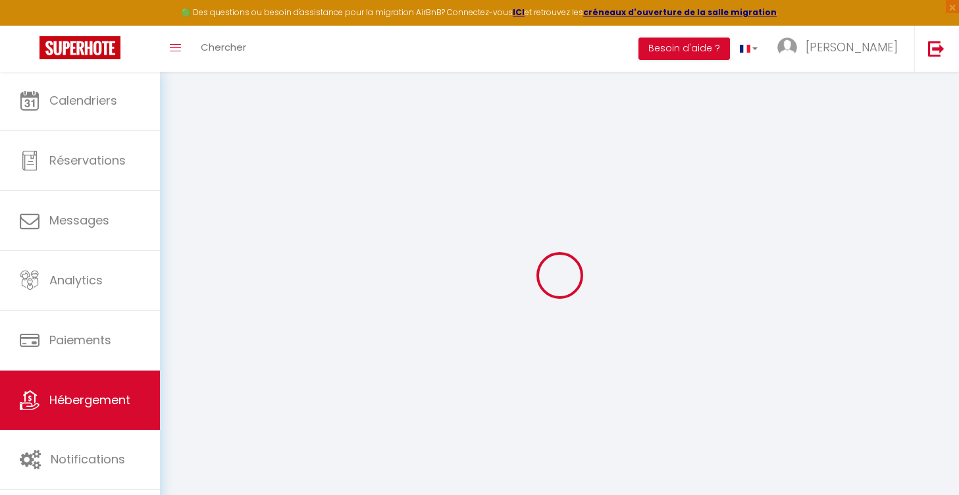
checkbox input "false"
select select
checkbox input "false"
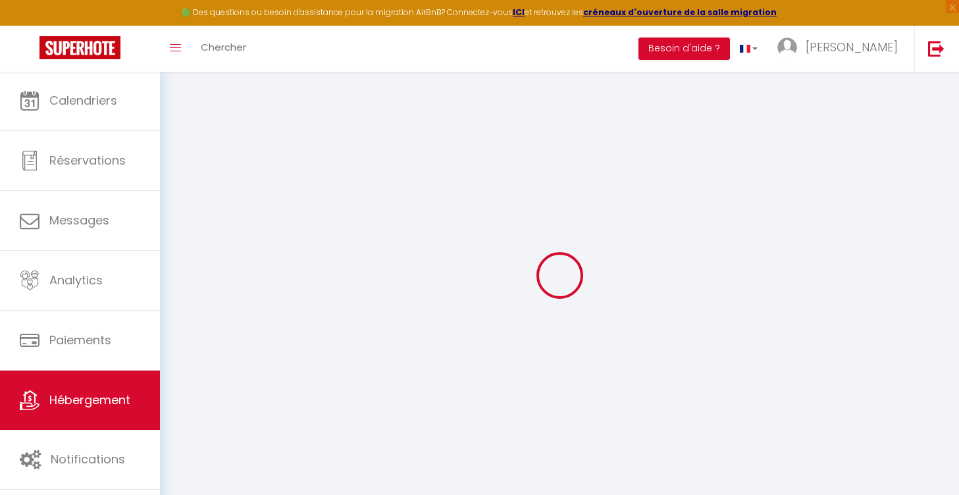
checkbox input "false"
select select
checkbox input "false"
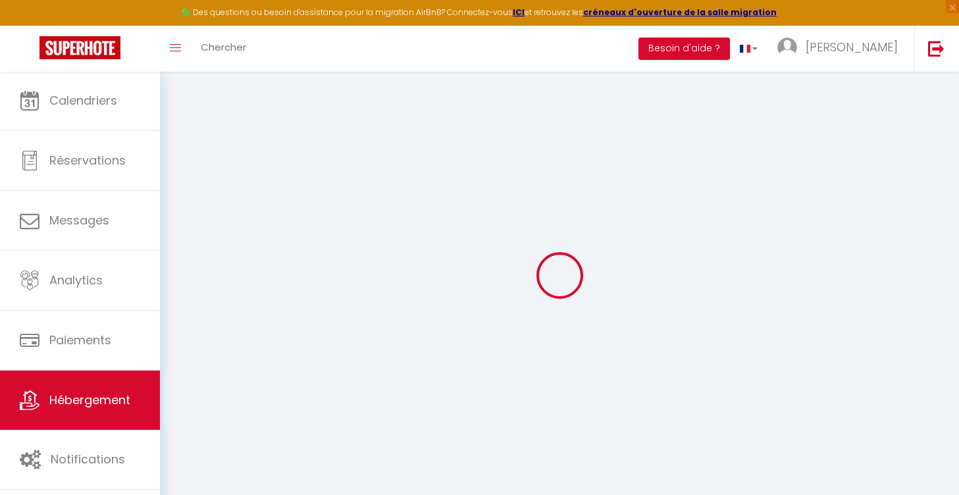
checkbox input "false"
select select "15:00"
select select "23:45"
select select "11:00"
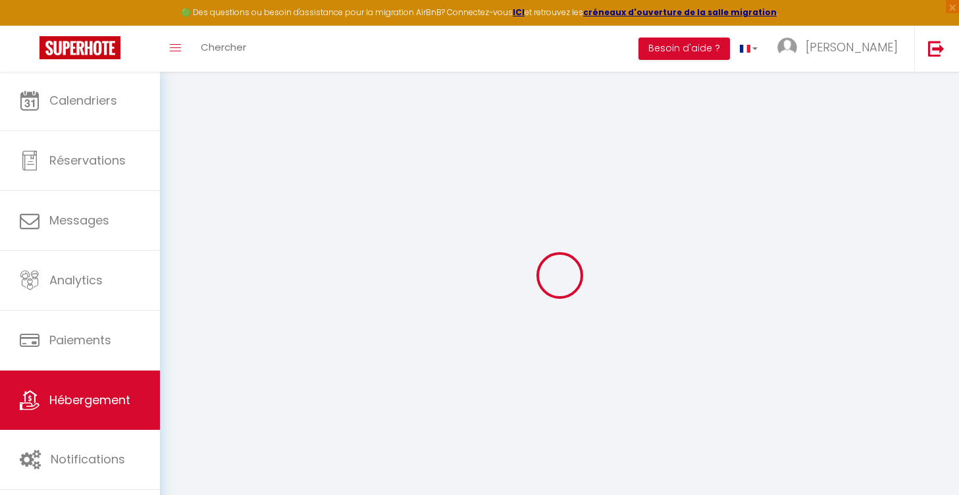
select select "30"
select select "120"
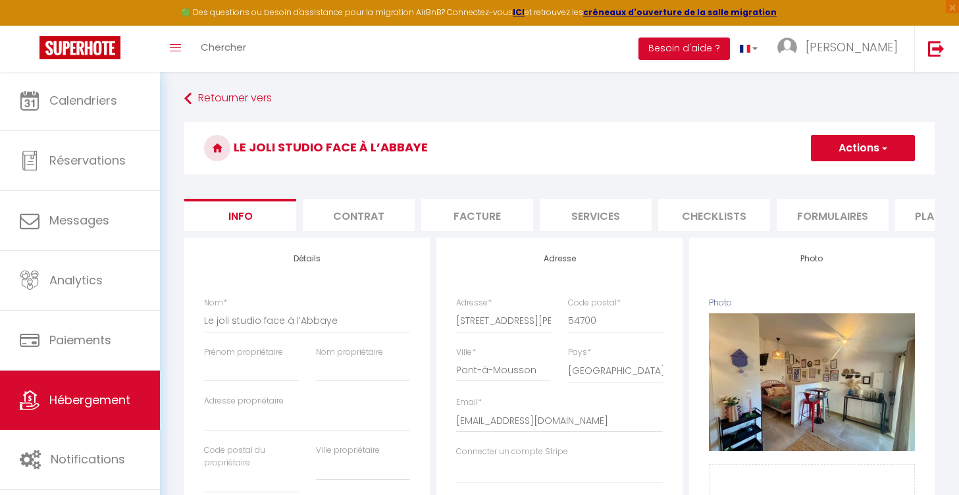
select select
checkbox input "false"
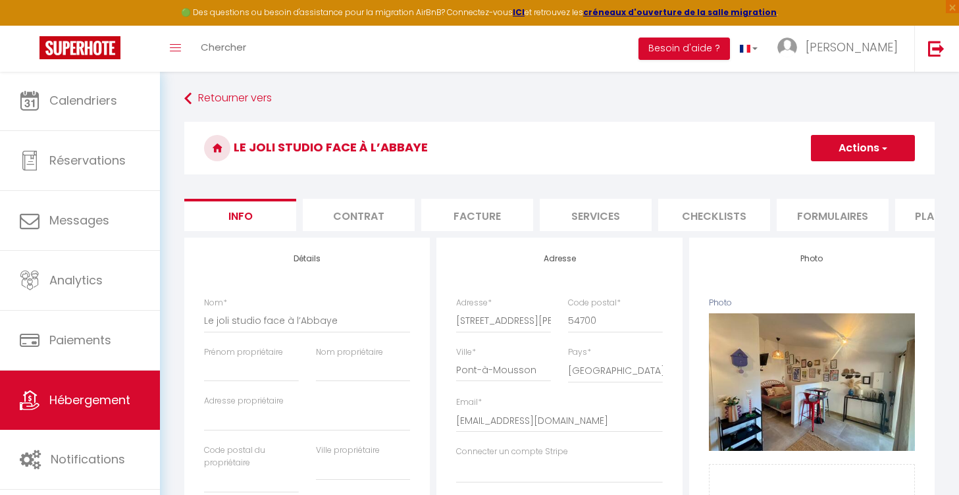
click at [357, 217] on li "Contrat" at bounding box center [359, 215] width 112 height 32
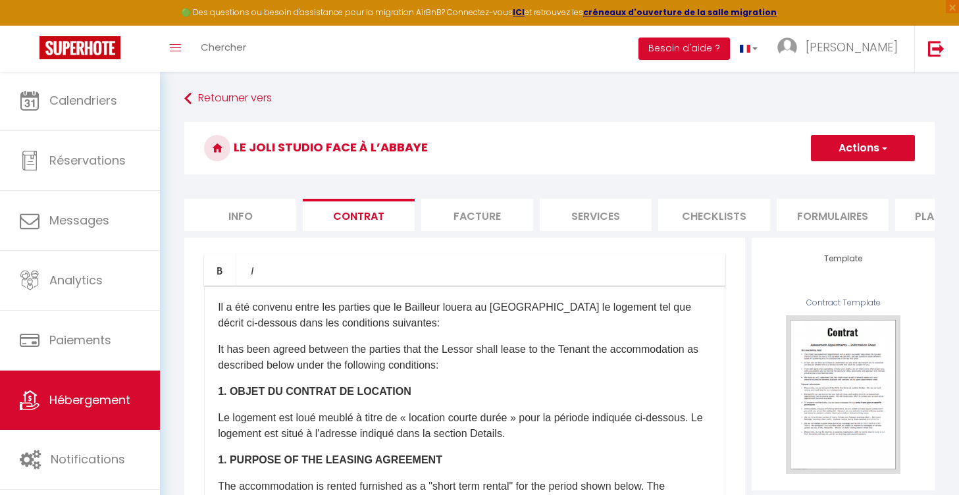
click at [472, 215] on li "Facture" at bounding box center [477, 215] width 112 height 32
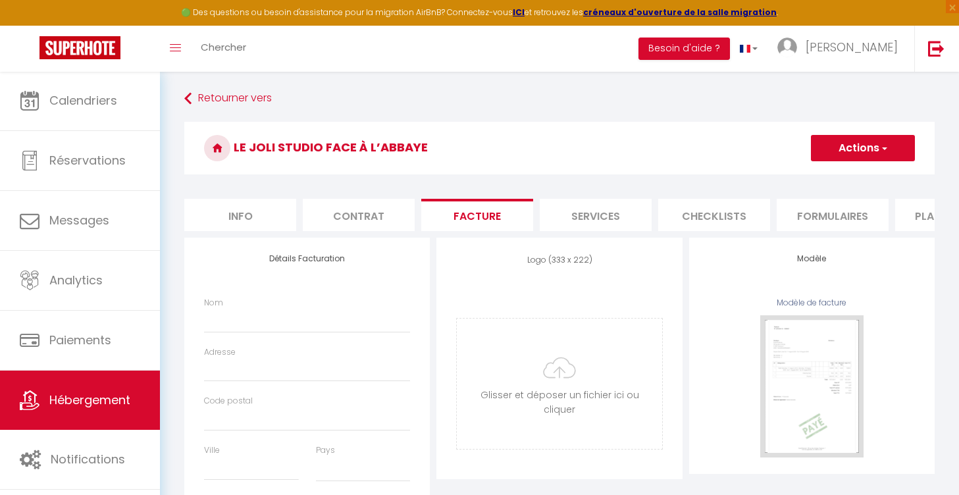
select select
click at [570, 217] on li "Services" at bounding box center [596, 215] width 112 height 32
select select
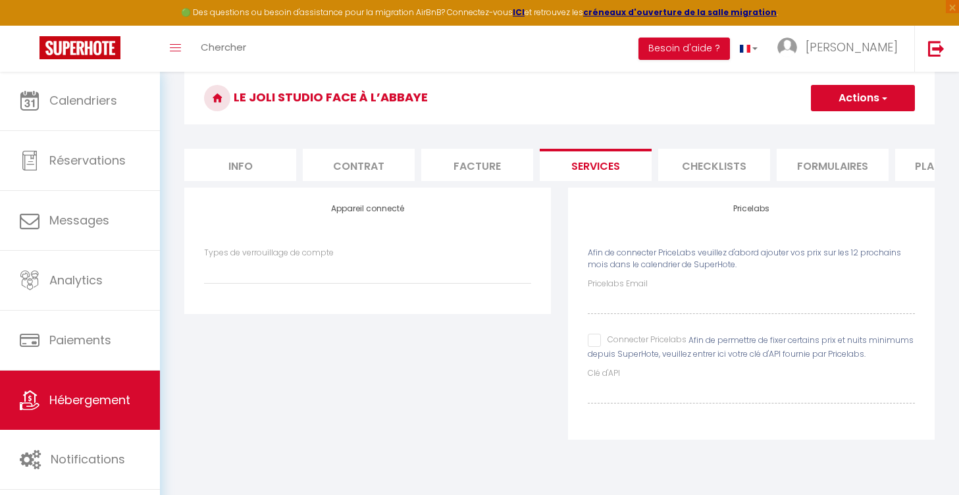
scroll to position [54, 0]
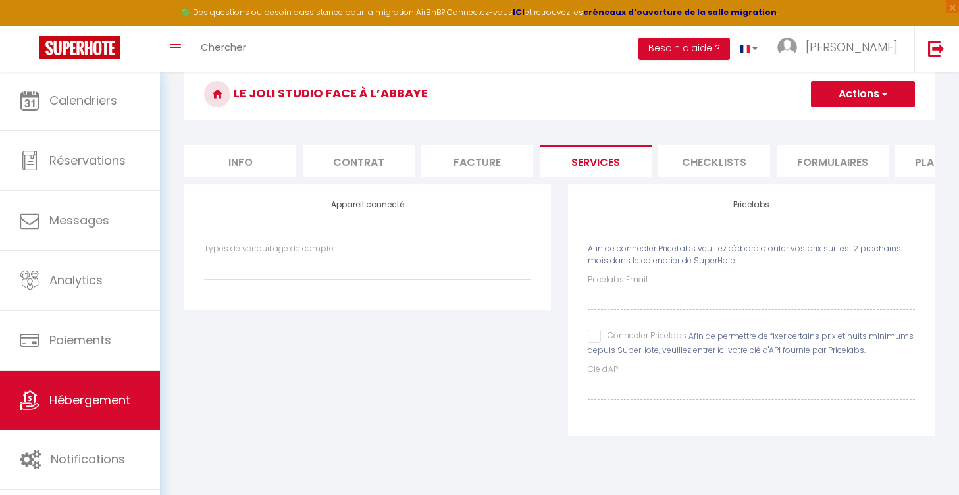
click at [711, 167] on li "Checklists" at bounding box center [714, 161] width 112 height 32
select select
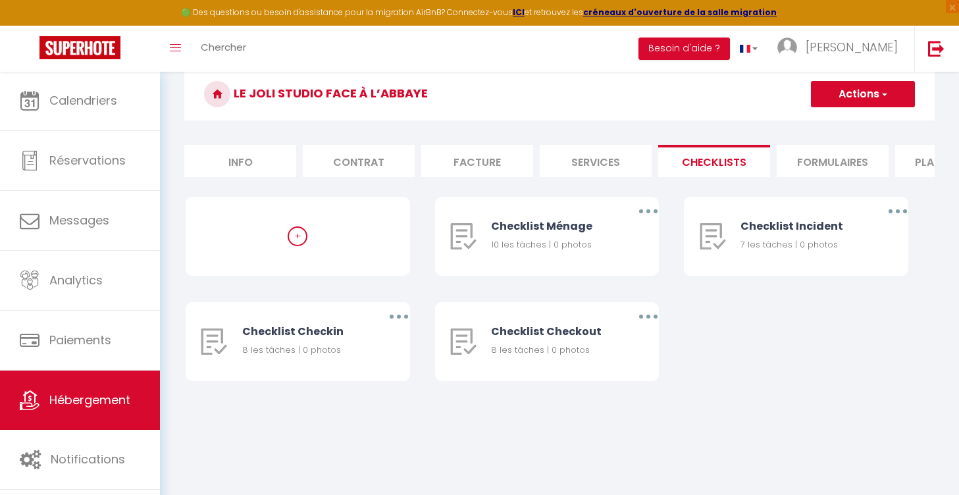
click at [839, 170] on li "Formulaires" at bounding box center [833, 161] width 112 height 32
select select
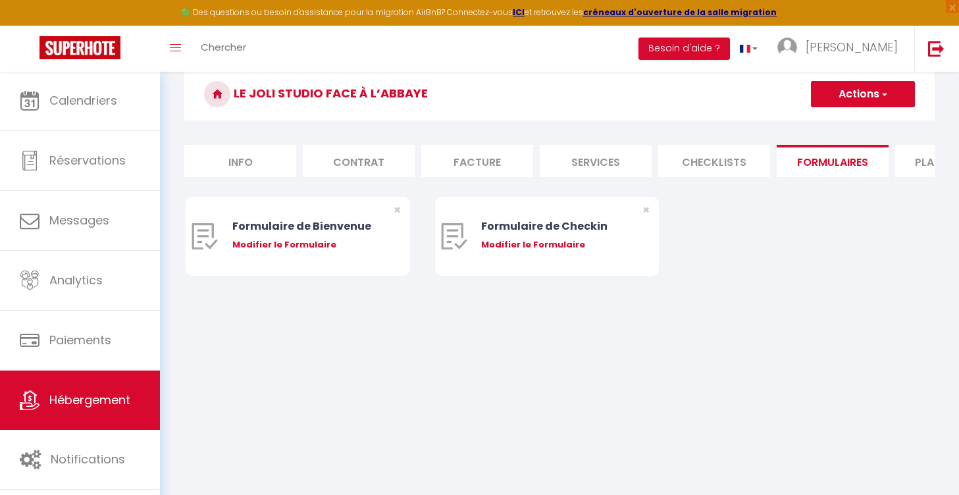
click at [909, 155] on li "Plateformes" at bounding box center [951, 161] width 112 height 32
select select
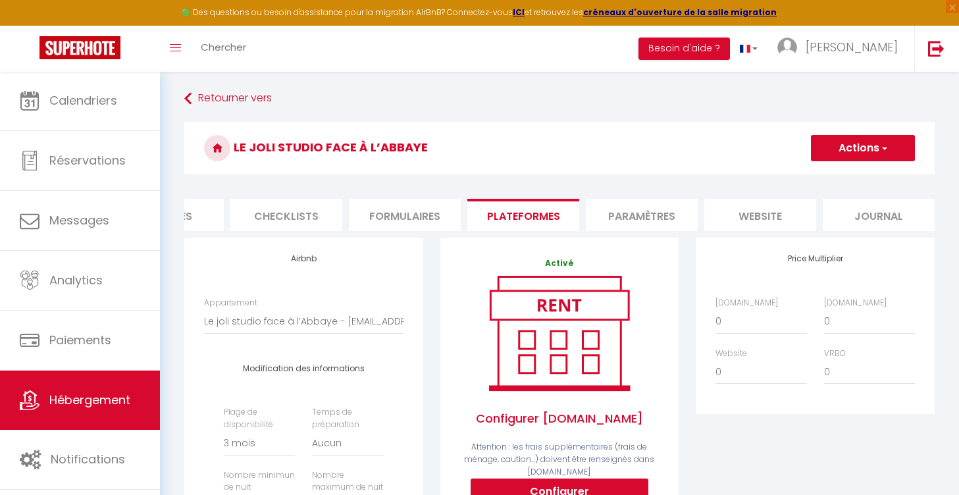
click at [635, 212] on li "Paramètres" at bounding box center [642, 215] width 112 height 32
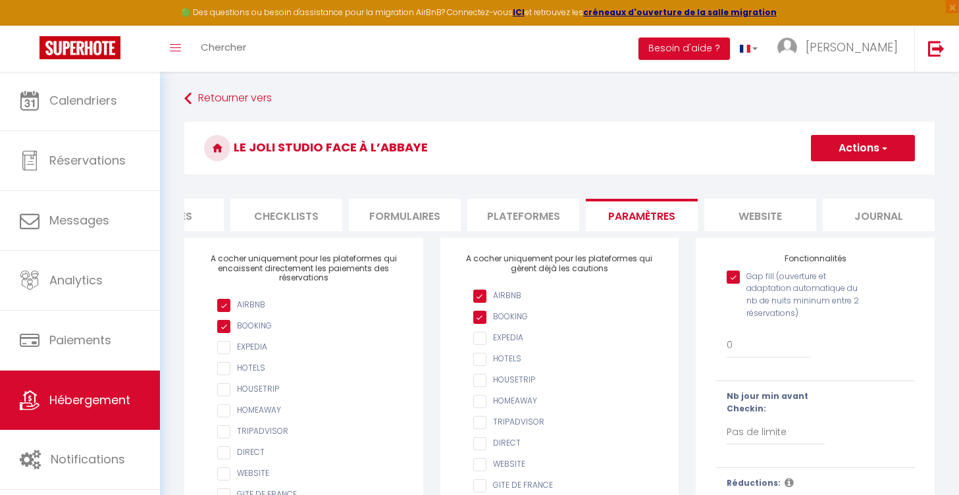
click at [740, 226] on li "website" at bounding box center [760, 215] width 112 height 32
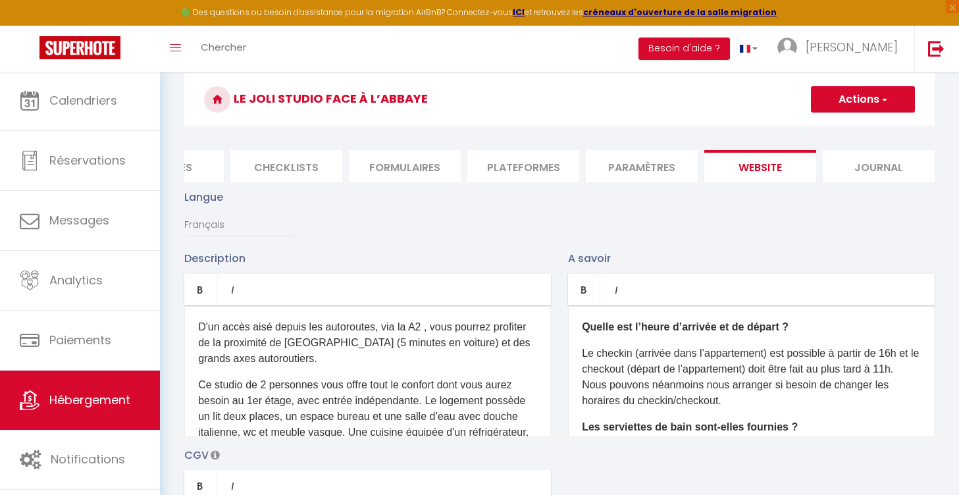
scroll to position [49, 0]
click at [859, 159] on li "Journal" at bounding box center [879, 166] width 112 height 32
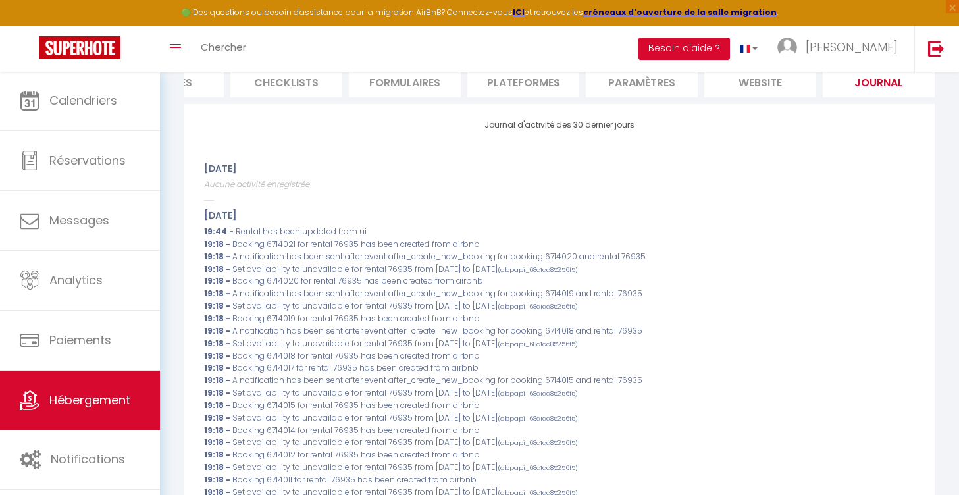
scroll to position [149, 0]
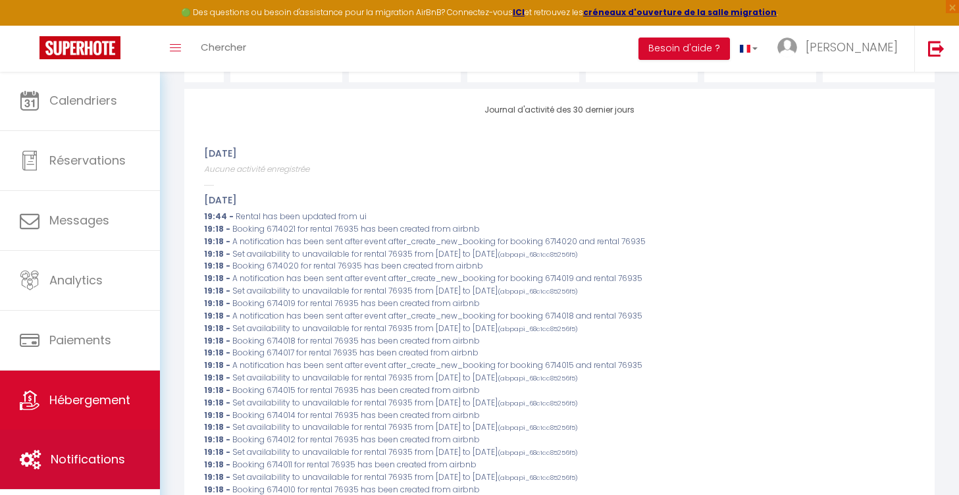
click at [76, 465] on span "Notifications" at bounding box center [88, 459] width 74 height 16
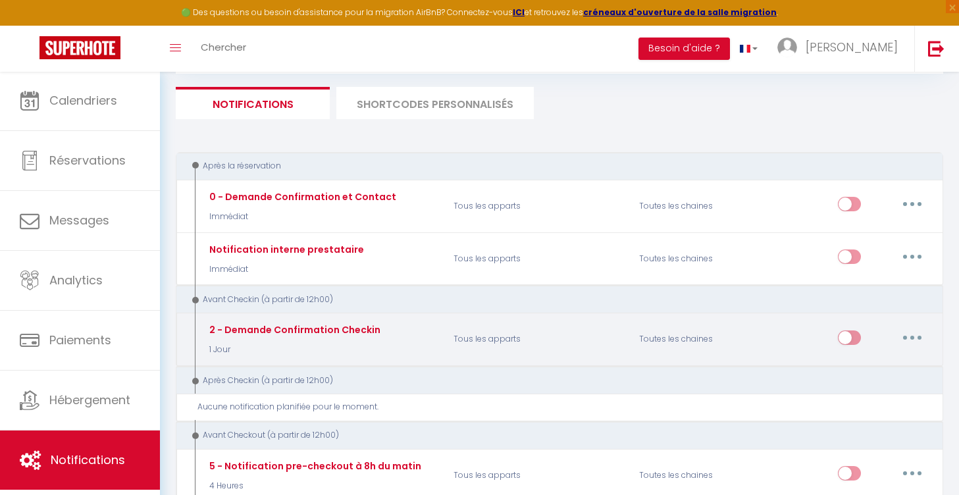
scroll to position [68, 0]
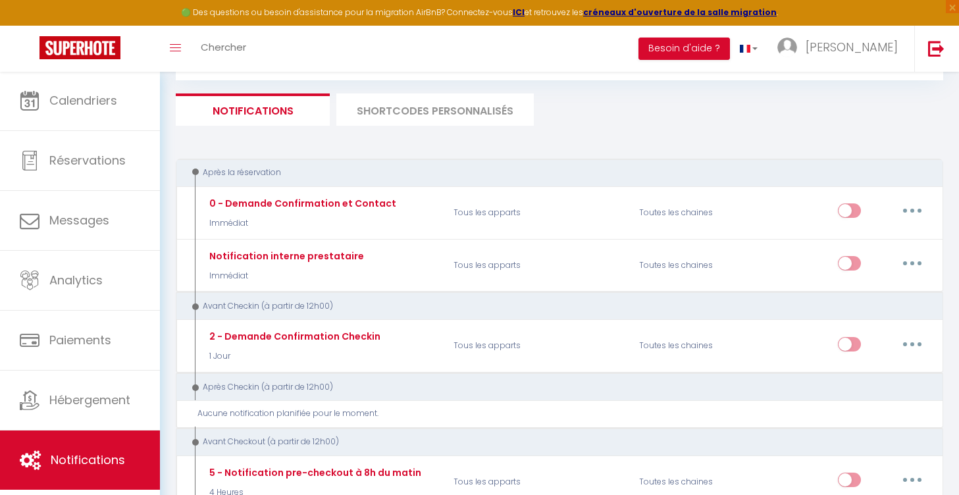
click at [423, 105] on li "SHORTCODES PERSONNALISÉS" at bounding box center [435, 109] width 198 height 32
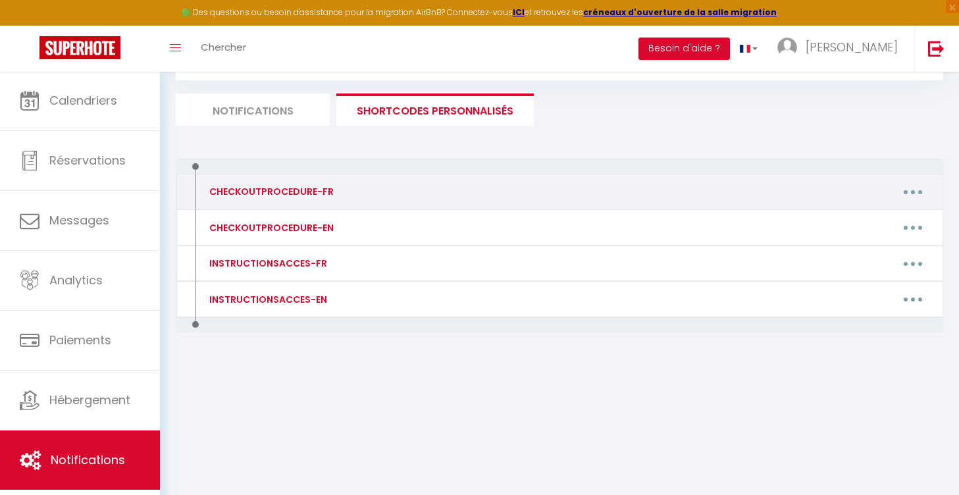
click at [348, 188] on div "CHECKOUTPROCEDURE-FR" at bounding box center [291, 191] width 186 height 21
click at [910, 196] on button "button" at bounding box center [913, 191] width 37 height 21
click at [857, 223] on link "Editer" at bounding box center [878, 222] width 97 height 22
type input "CHECKOUTPROCEDURE-FR"
type textarea "1 - Faire la vaisselle et jeter les poubelles 2 - A 11h00 maximum, fermer à clé…"
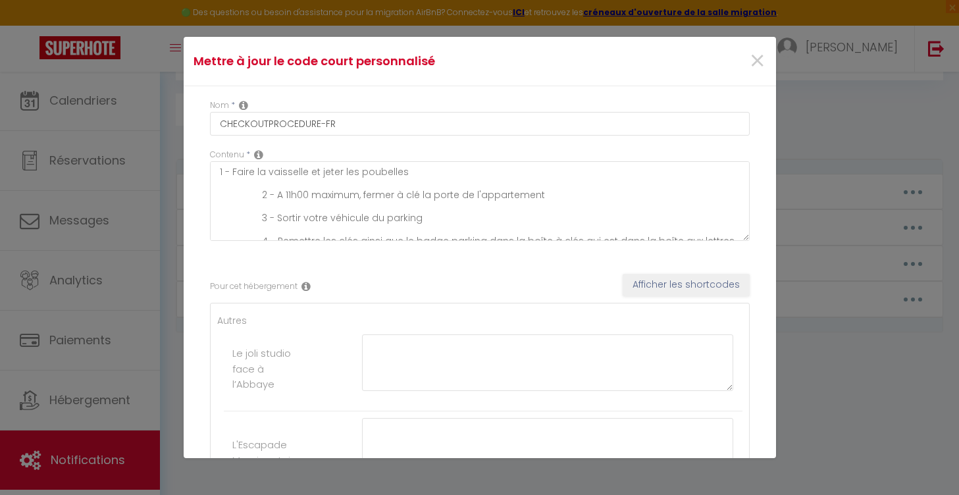
click at [258, 155] on icon at bounding box center [258, 154] width 9 height 11
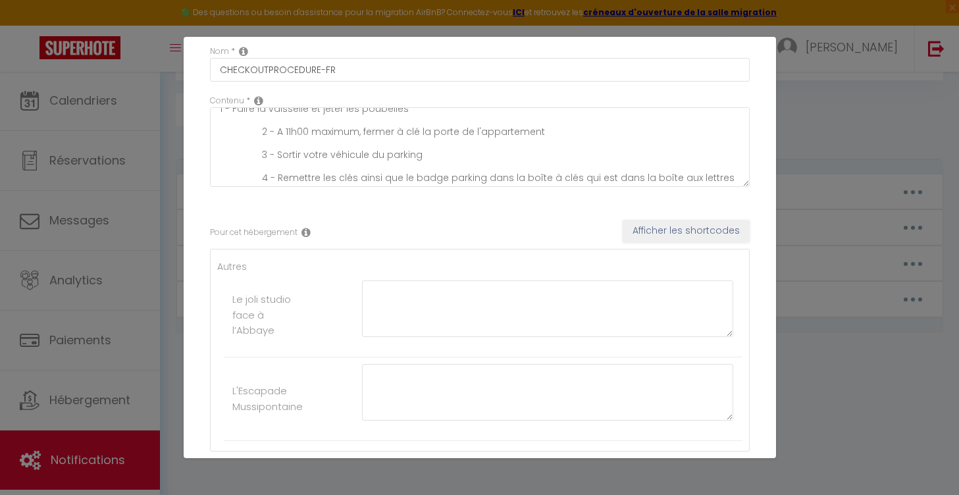
scroll to position [61, 0]
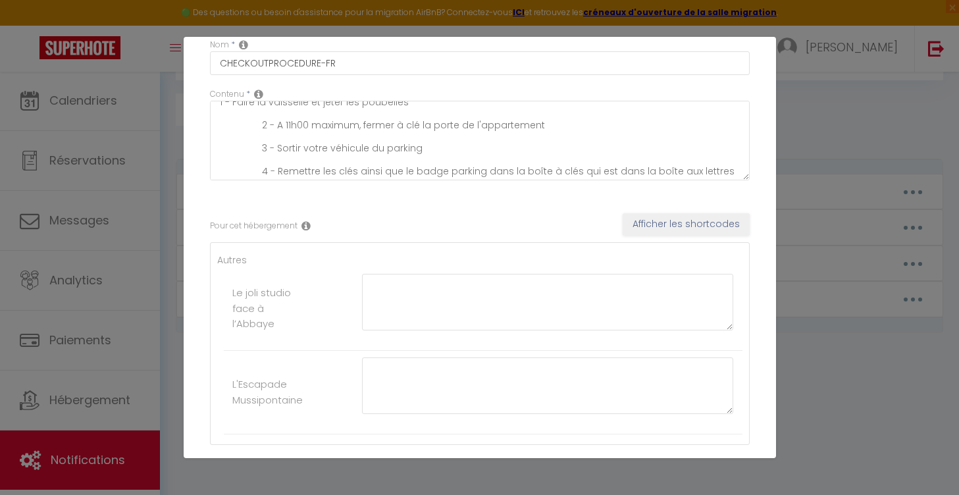
click at [656, 221] on button "Afficher les shortcodes" at bounding box center [686, 224] width 127 height 22
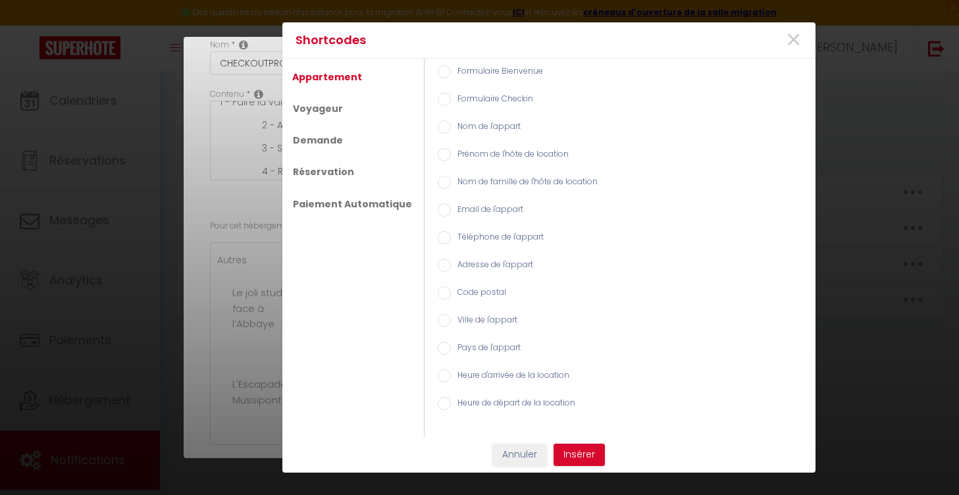
click at [438, 70] on input "Formulaire Bienvenue" at bounding box center [444, 71] width 13 height 13
radio input "true"
click at [575, 462] on button "Insérer" at bounding box center [579, 455] width 51 height 22
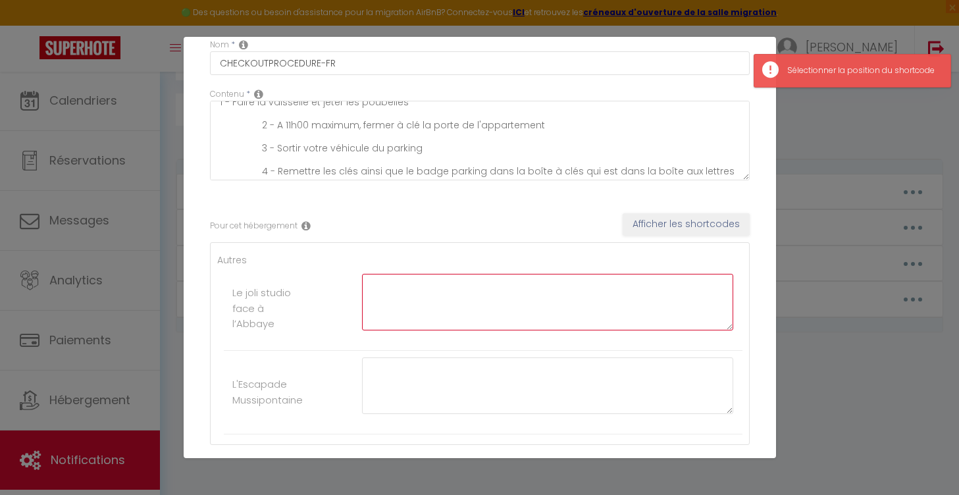
click at [519, 285] on textarea at bounding box center [548, 302] width 372 height 57
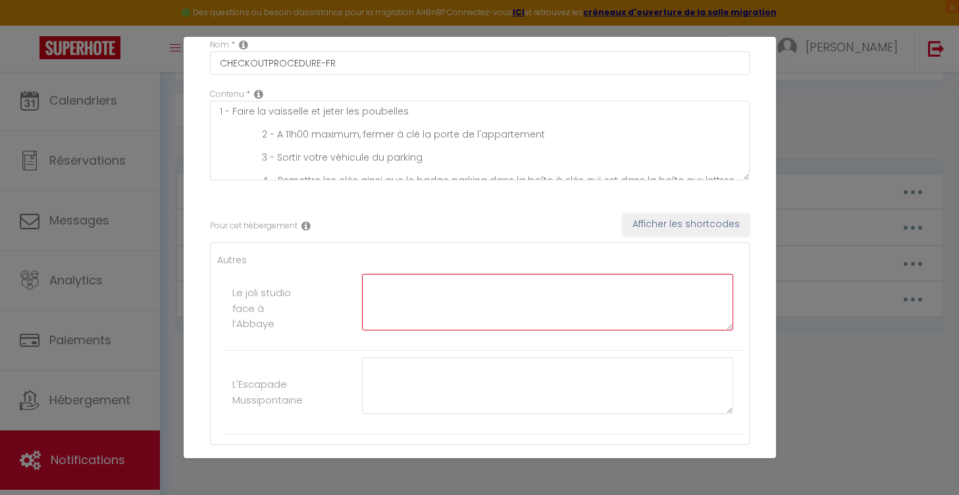
scroll to position [0, 0]
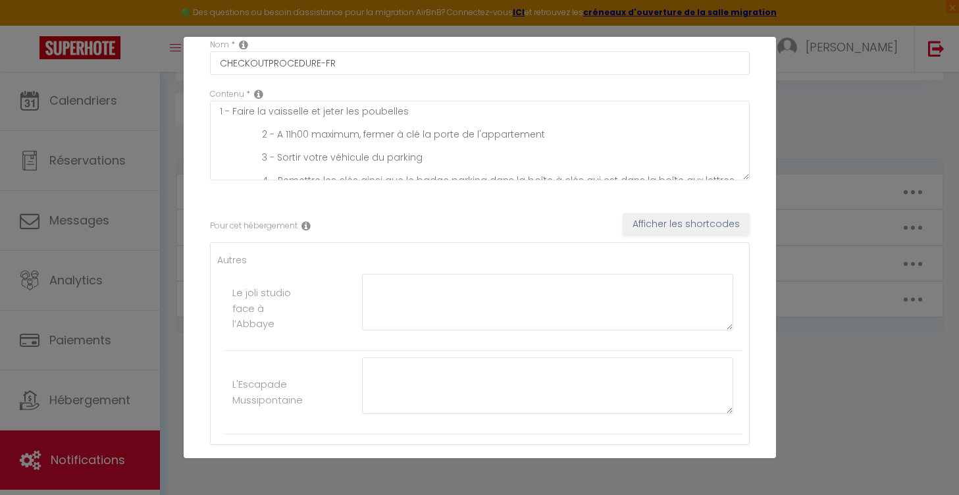
click at [814, 354] on div "Mettre à jour le code court personnalisé × Nom * CHECKOUTPROCEDURE-FR Contenu *…" at bounding box center [479, 247] width 959 height 495
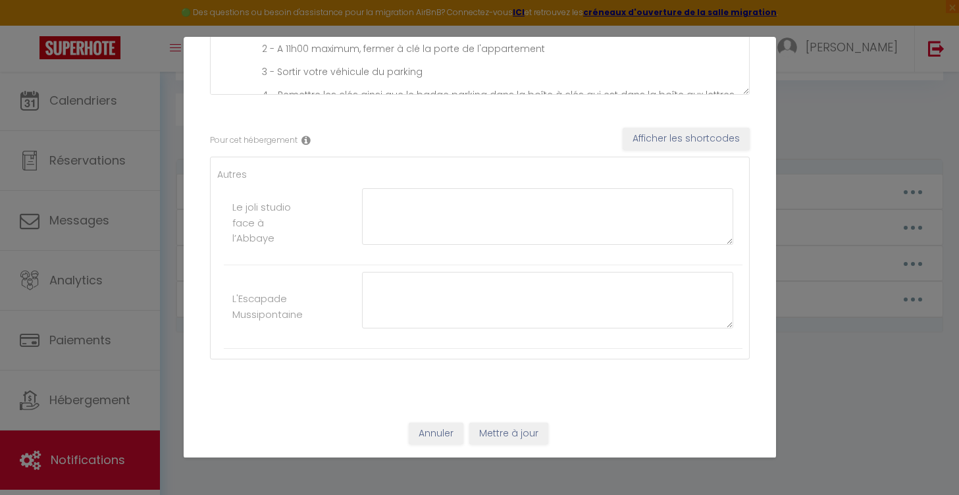
scroll to position [146, 0]
click at [442, 431] on button "Annuler" at bounding box center [436, 434] width 55 height 22
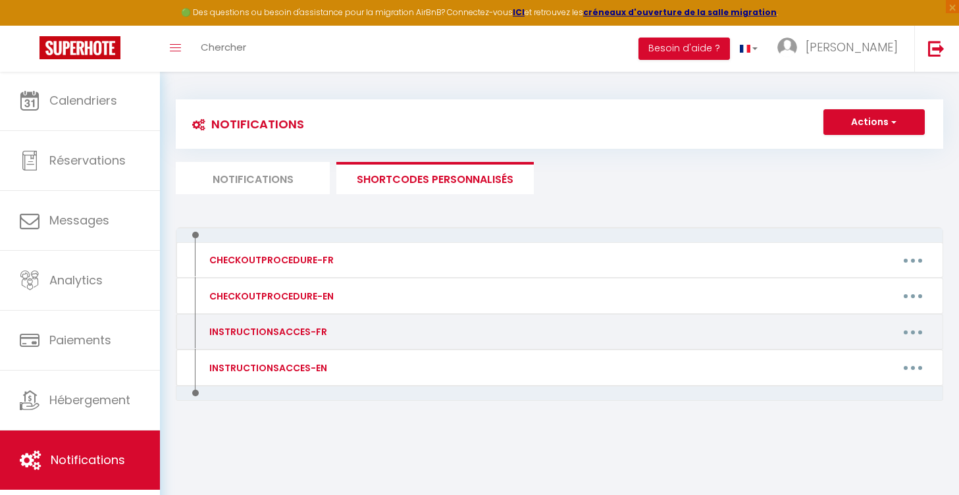
scroll to position [0, 0]
